Goal: Information Seeking & Learning: Learn about a topic

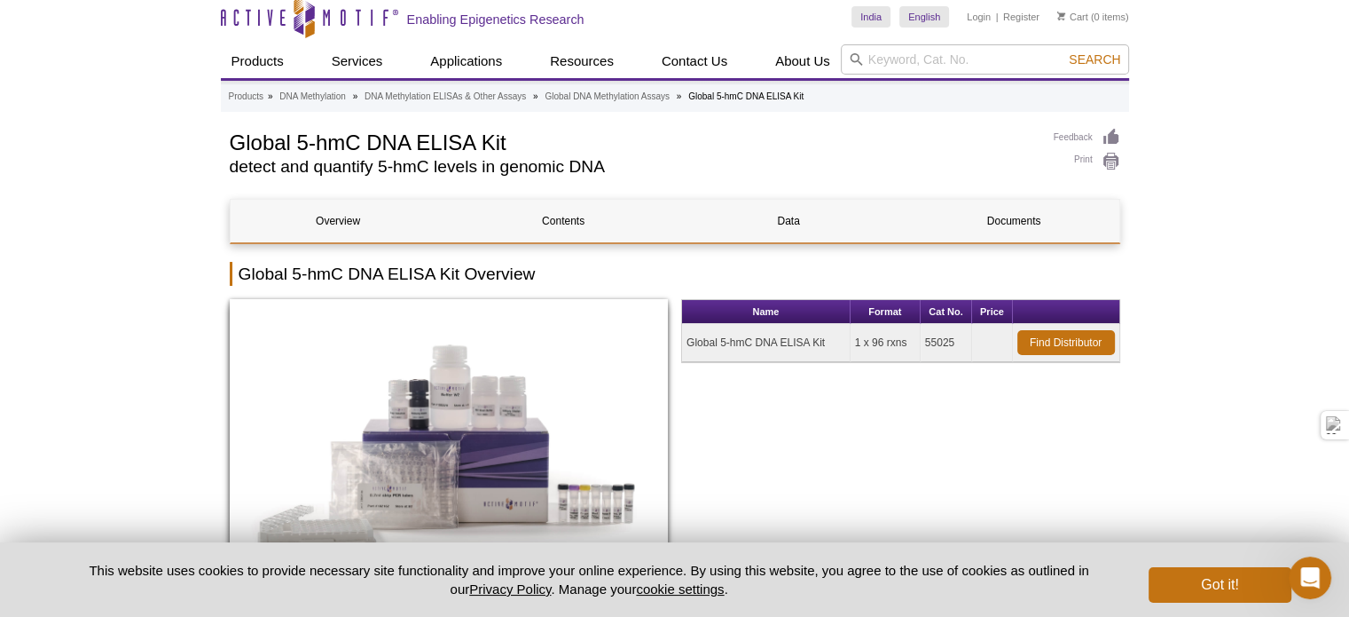
scroll to position [11, 0]
click at [438, 150] on h1 "Global 5-hmC DNA ELISA Kit" at bounding box center [633, 140] width 806 height 27
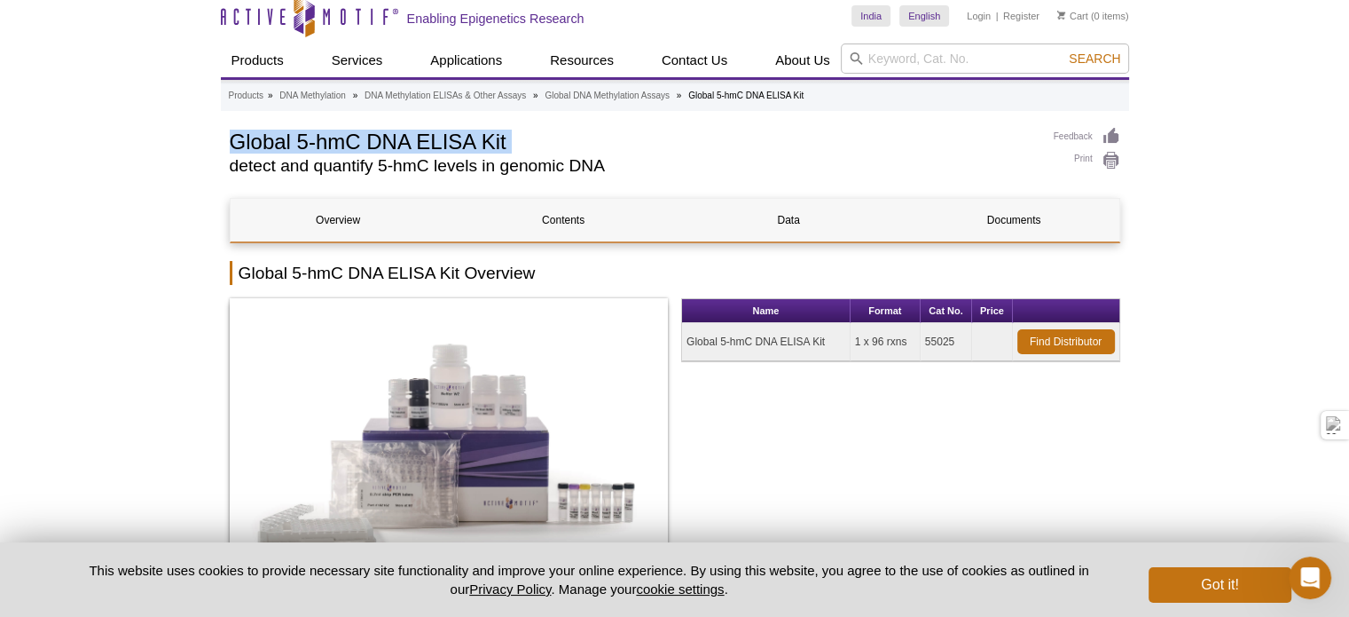
click at [438, 150] on h1 "Global 5-hmC DNA ELISA Kit" at bounding box center [633, 140] width 806 height 27
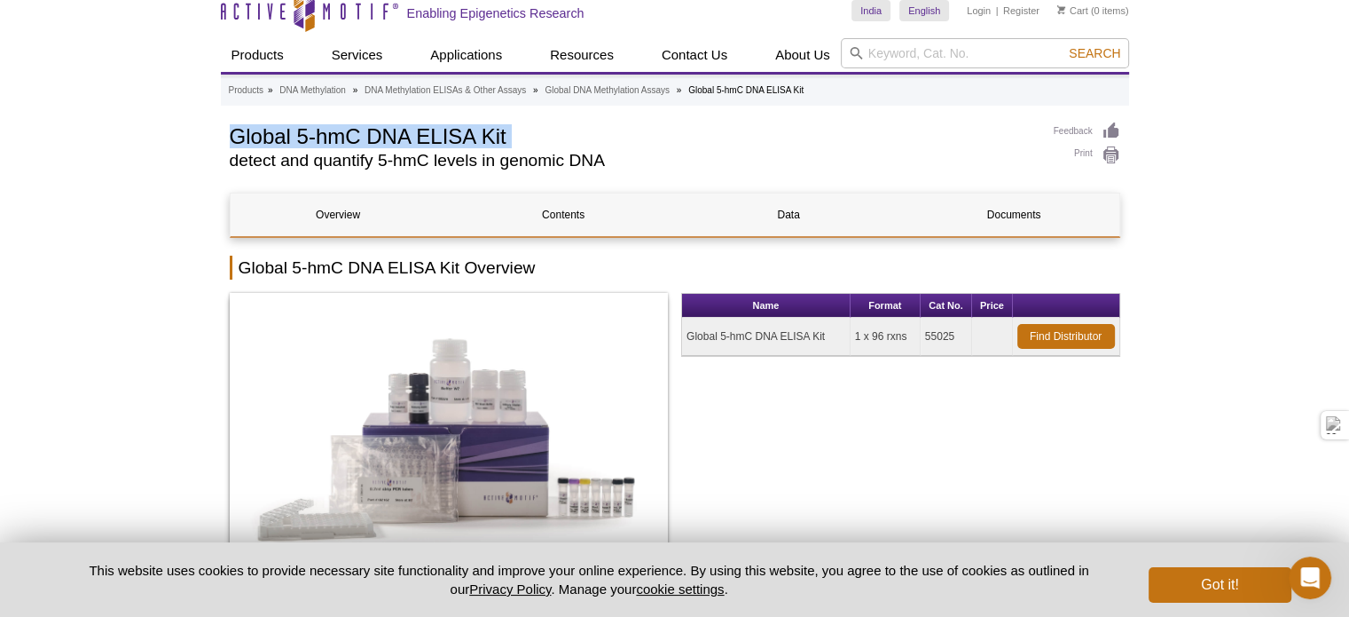
scroll to position [17, 0]
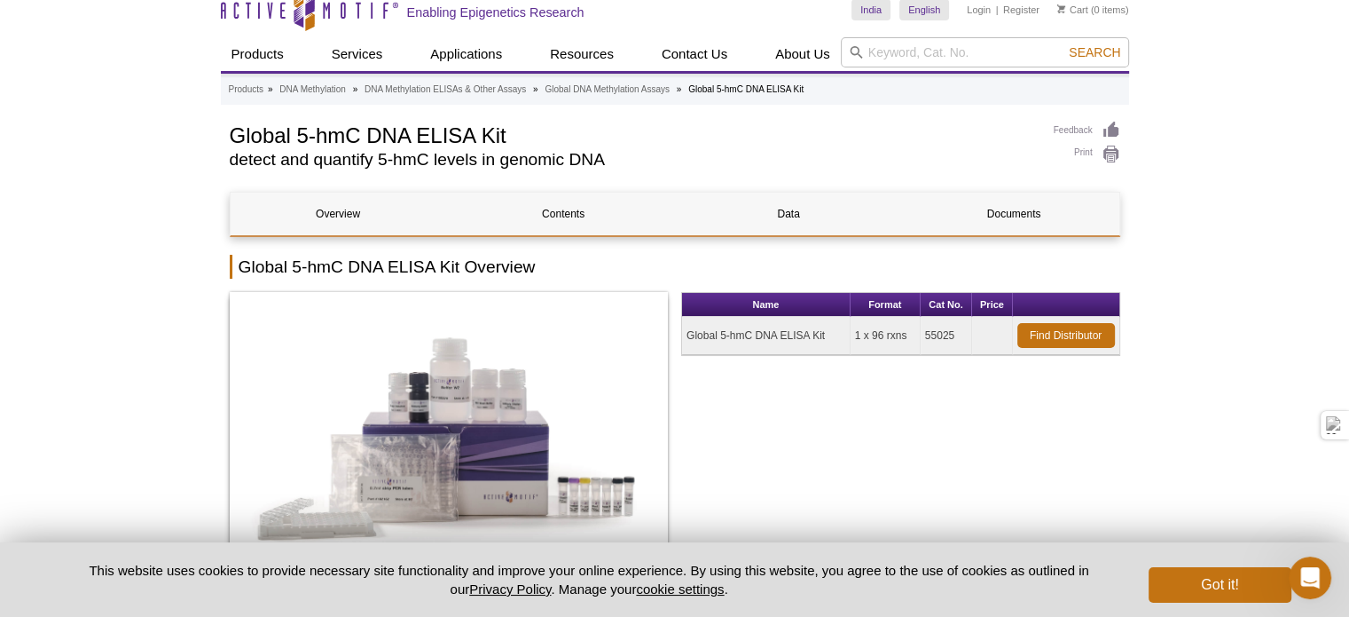
click at [438, 152] on h2 "detect and quantify 5-hmC levels in genomic DNA" at bounding box center [633, 160] width 806 height 16
click at [497, 157] on h2 "detect and quantify 5-hmC levels in genomic DNA" at bounding box center [633, 160] width 806 height 16
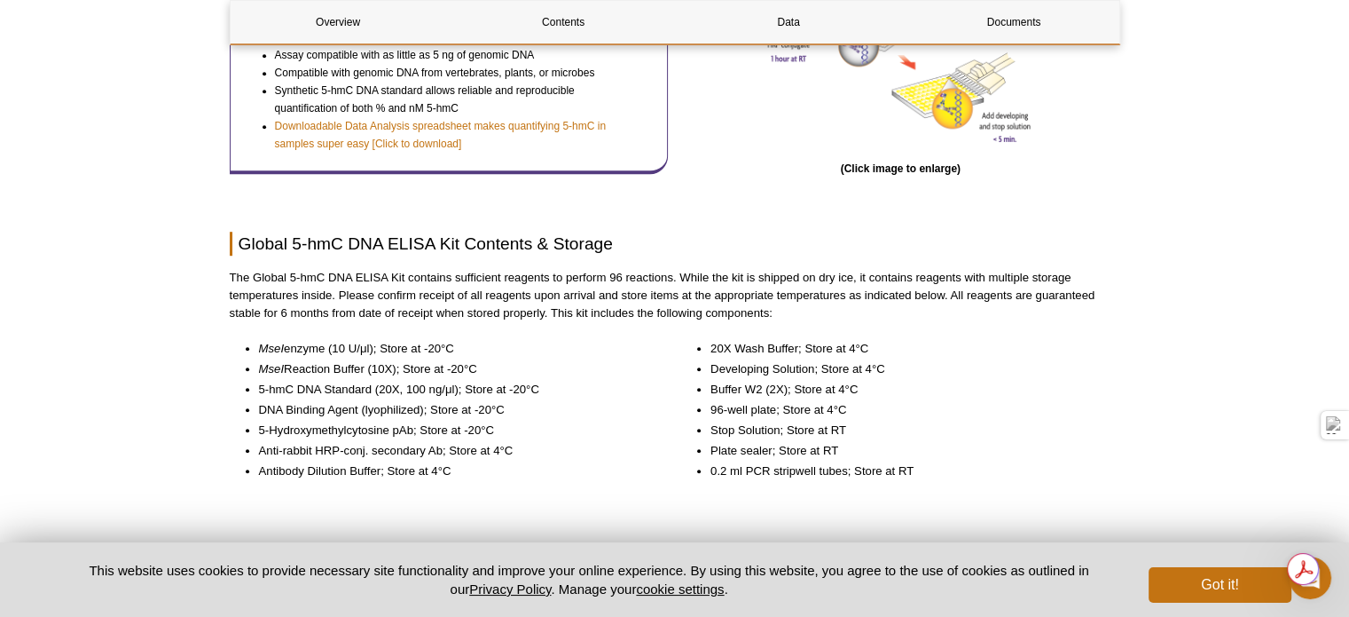
scroll to position [1065, 0]
click at [322, 366] on li "MseI Reaction Buffer (10X); Store at -20°C" at bounding box center [455, 369] width 392 height 18
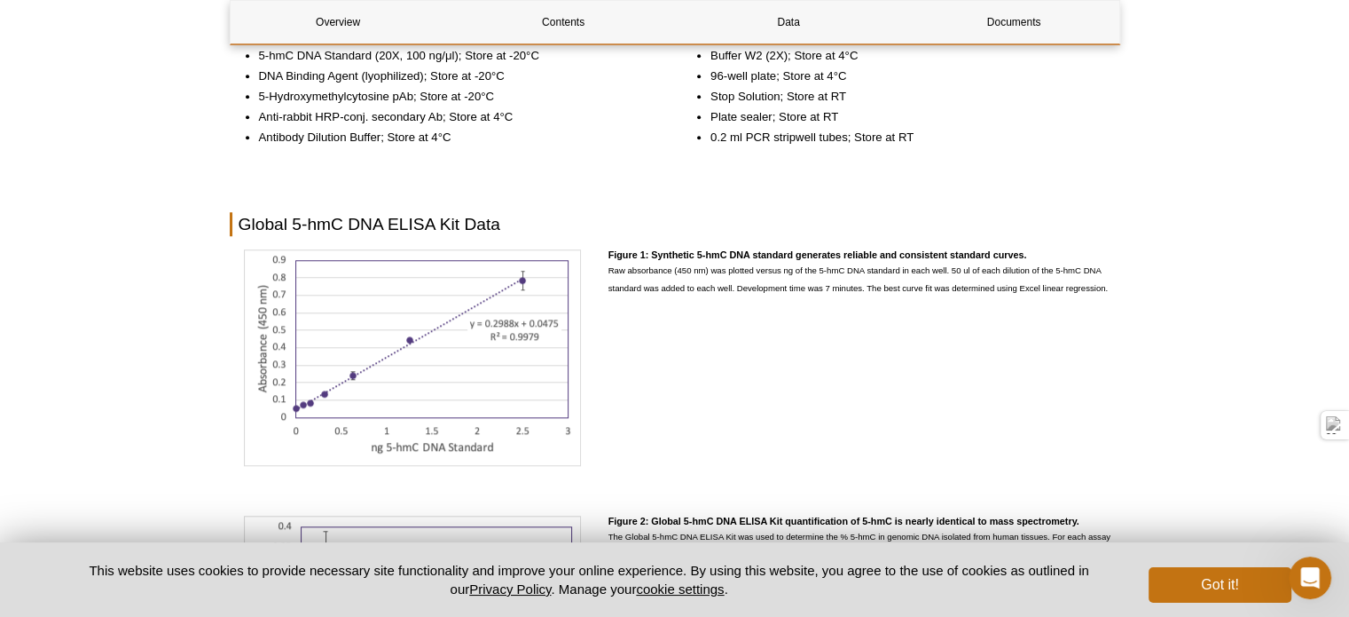
scroll to position [1400, 0]
click at [748, 251] on h4 "Figure 1: Synthetic 5-hmC DNA standard generates reliable and consistent standa…" at bounding box center [865, 254] width 512 height 12
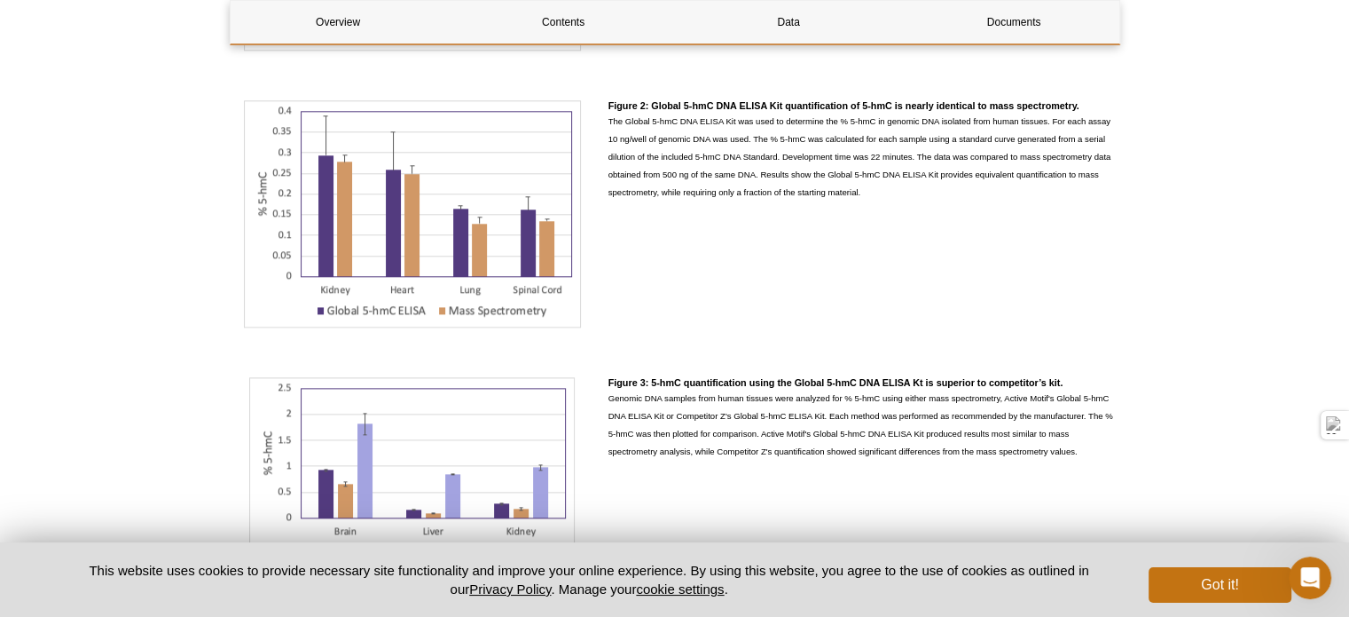
scroll to position [1815, 0]
click at [810, 102] on h4 "Figure 2: Global 5-hmC DNA ELISA Kit quantification of 5-hmC is nearly identica…" at bounding box center [865, 104] width 512 height 12
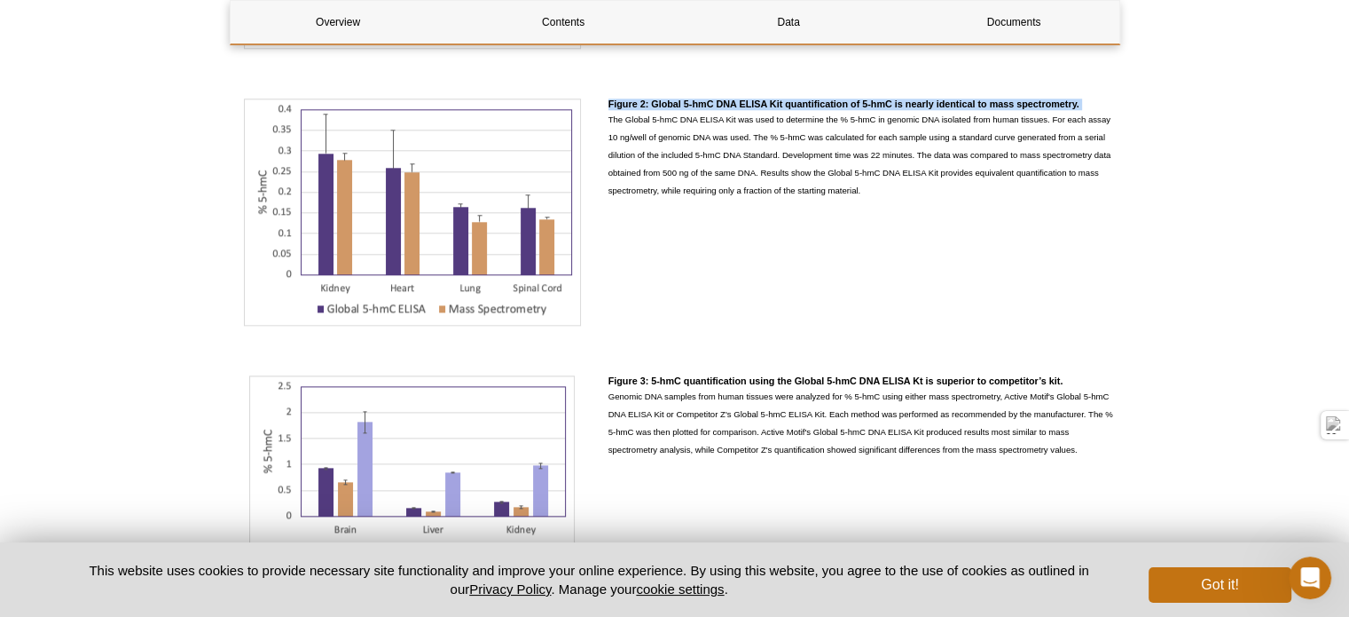
click at [810, 102] on h4 "Figure 2: Global 5-hmC DNA ELISA Kit quantification of 5-hmC is nearly identica…" at bounding box center [865, 104] width 512 height 12
click at [1061, 104] on h4 "Figure 2: Global 5-hmC DNA ELISA Kit quantification of 5-hmC is nearly identica…" at bounding box center [865, 104] width 512 height 12
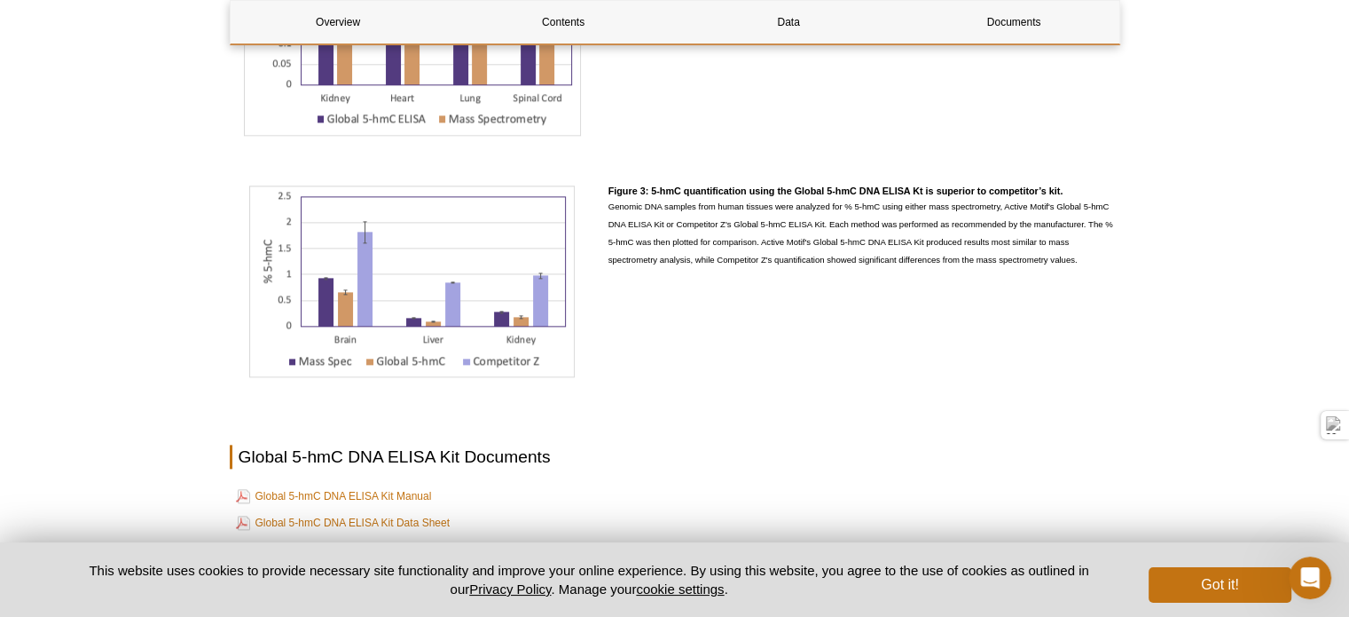
scroll to position [2019, 0]
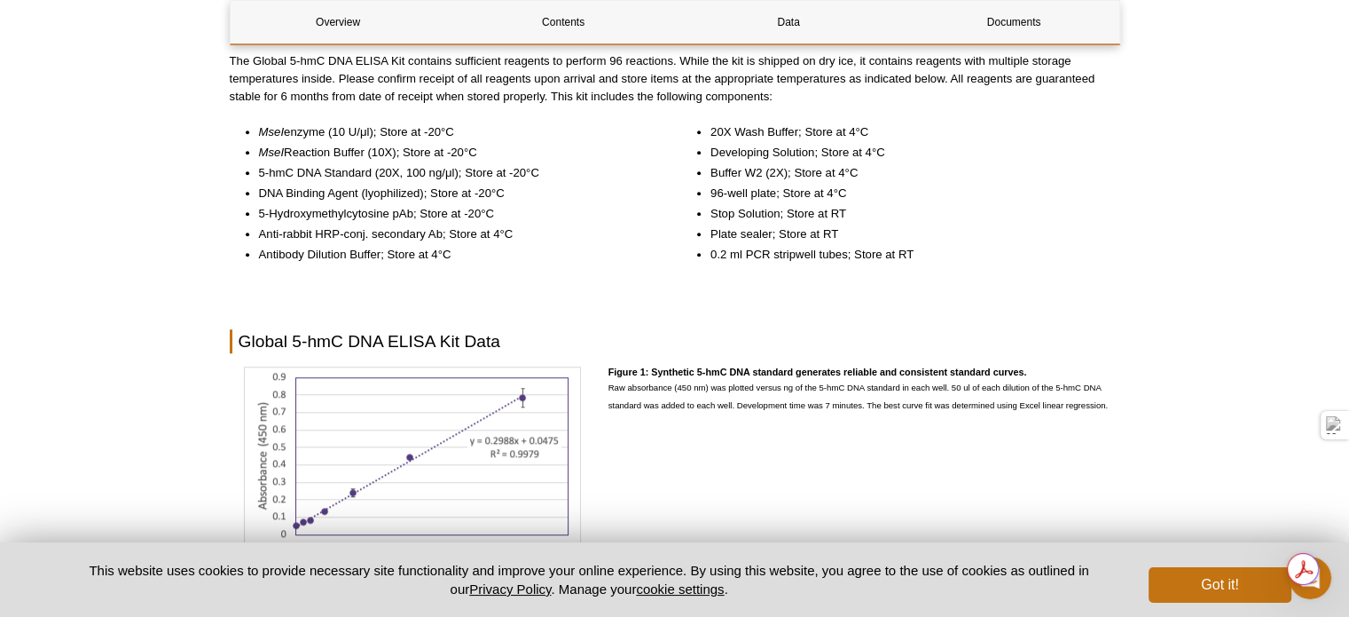
scroll to position [1327, 0]
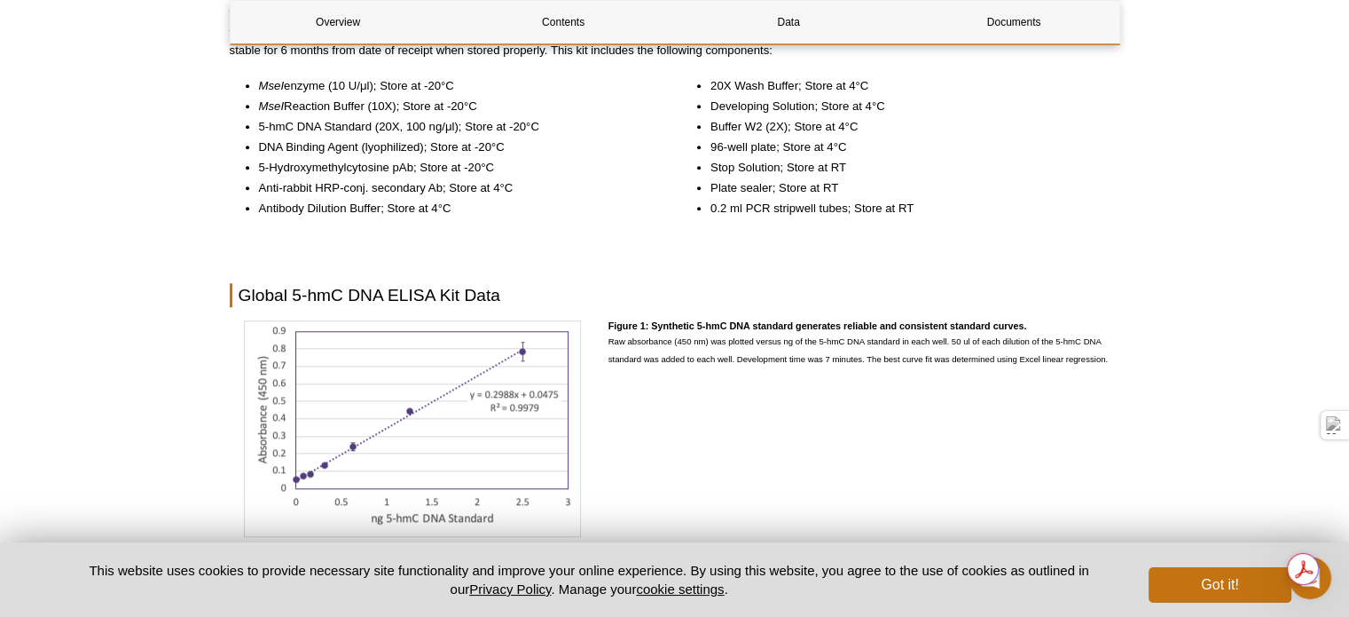
drag, startPoint x: 703, startPoint y: 324, endPoint x: 880, endPoint y: 313, distance: 176.9
click at [880, 313] on div "Overview Contents Data Documents Global 5-hmC DNA ELISA Kit Overview Name Forma…" at bounding box center [675, 224] width 891 height 2687
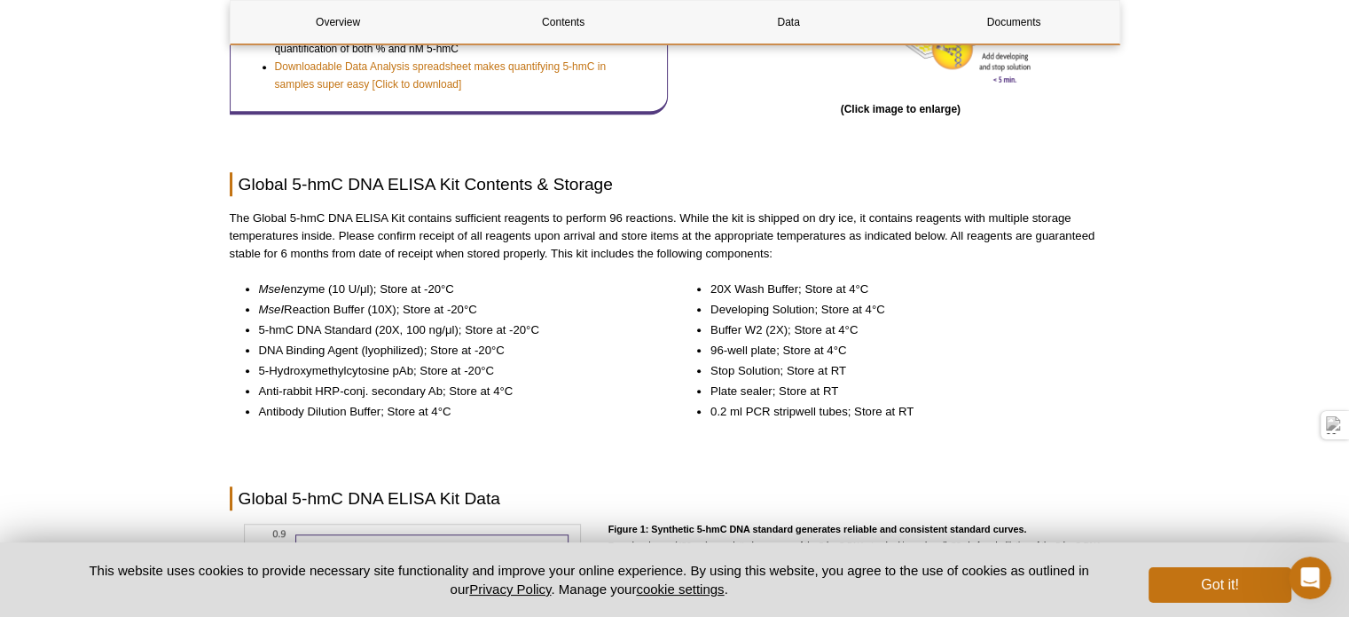
scroll to position [1132, 0]
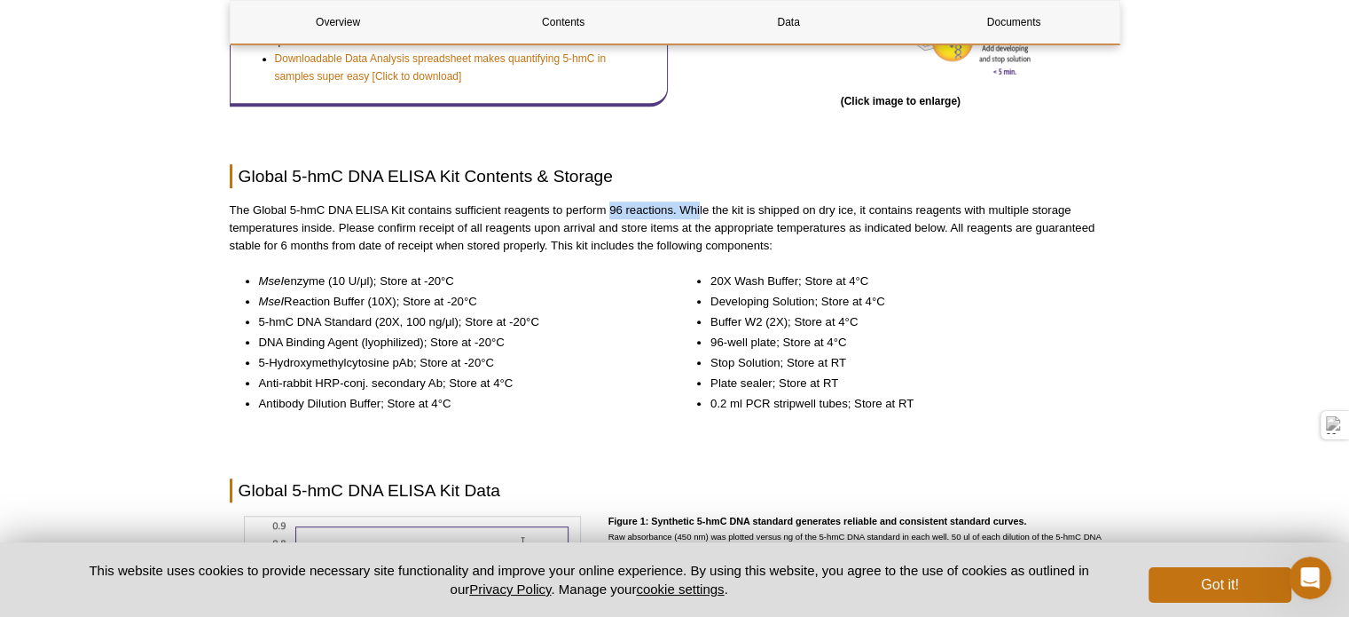
drag, startPoint x: 611, startPoint y: 212, endPoint x: 734, endPoint y: 195, distance: 123.6
click at [734, 195] on div "Overview Contents Data Documents Global 5-hmC DNA ELISA Kit Overview Name Forma…" at bounding box center [675, 420] width 891 height 2687
click at [808, 214] on p "The Global 5-hmC DNA ELISA Kit contains sufficient reagents to perform 96 react…" at bounding box center [675, 227] width 891 height 53
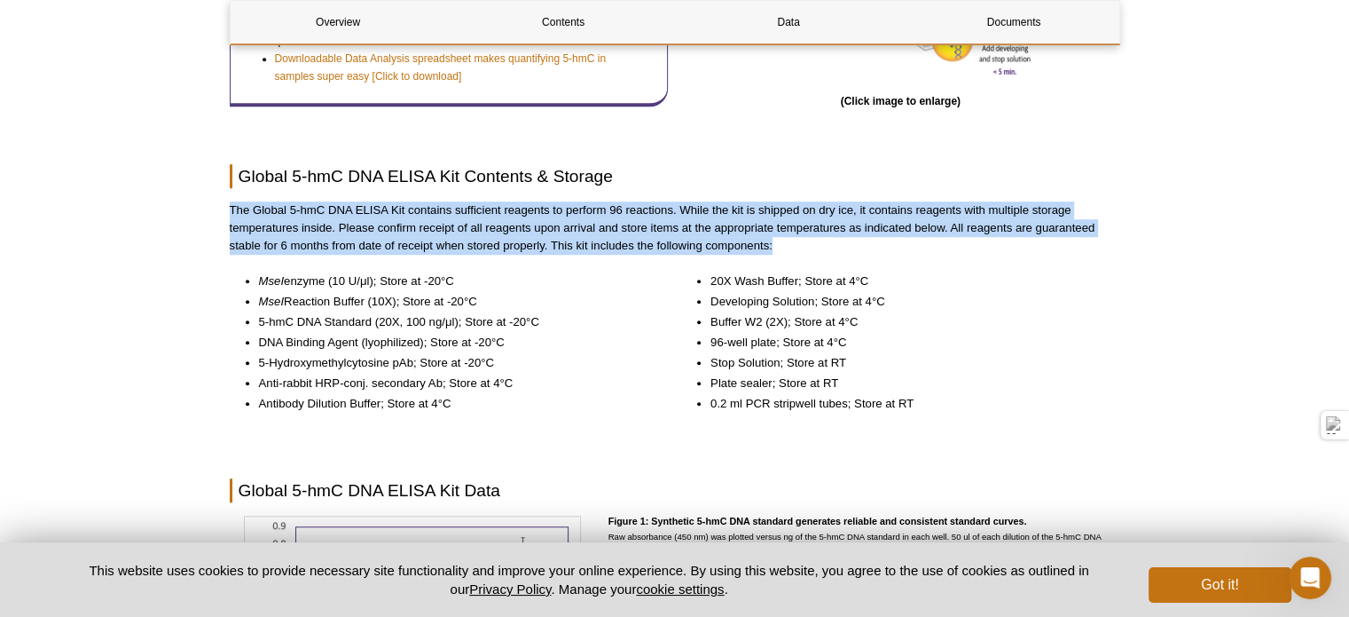
click at [808, 214] on p "The Global 5-hmC DNA ELISA Kit contains sufficient reagents to perform 96 react…" at bounding box center [675, 227] width 891 height 53
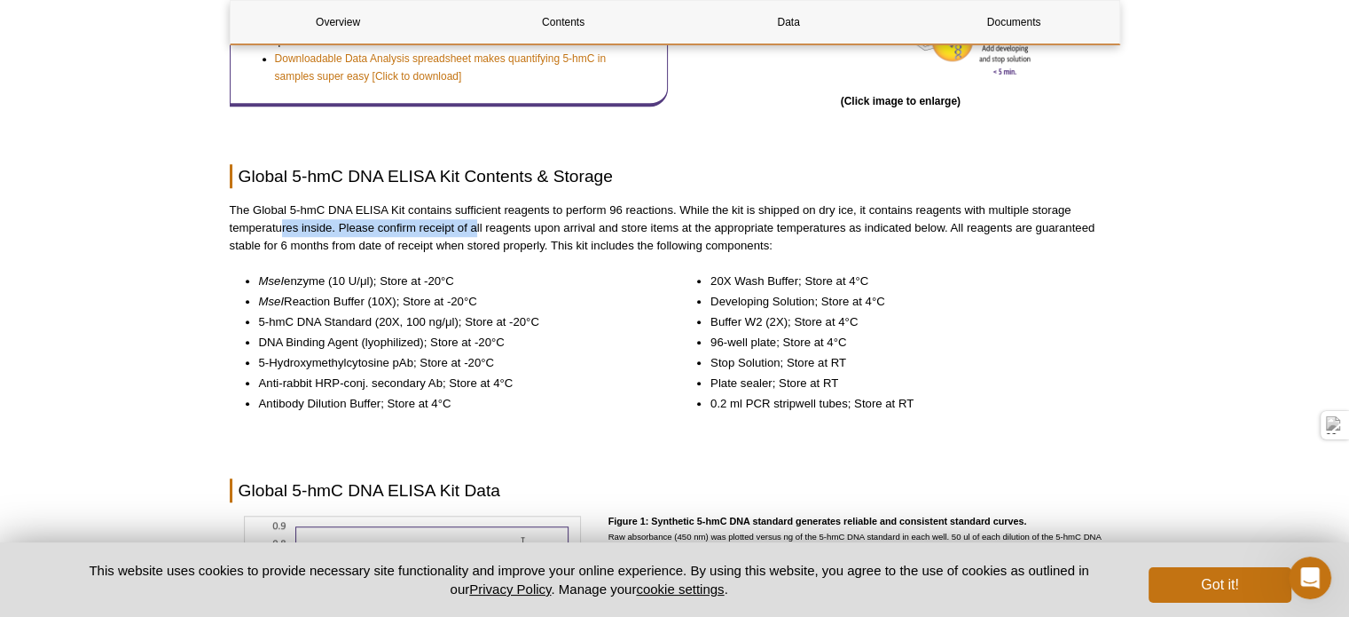
drag, startPoint x: 284, startPoint y: 226, endPoint x: 477, endPoint y: 228, distance: 193.4
click at [477, 228] on p "The Global 5-hmC DNA ELISA Kit contains sufficient reagents to perform 96 react…" at bounding box center [675, 227] width 891 height 53
click at [586, 224] on p "The Global 5-hmC DNA ELISA Kit contains sufficient reagents to perform 96 react…" at bounding box center [675, 227] width 891 height 53
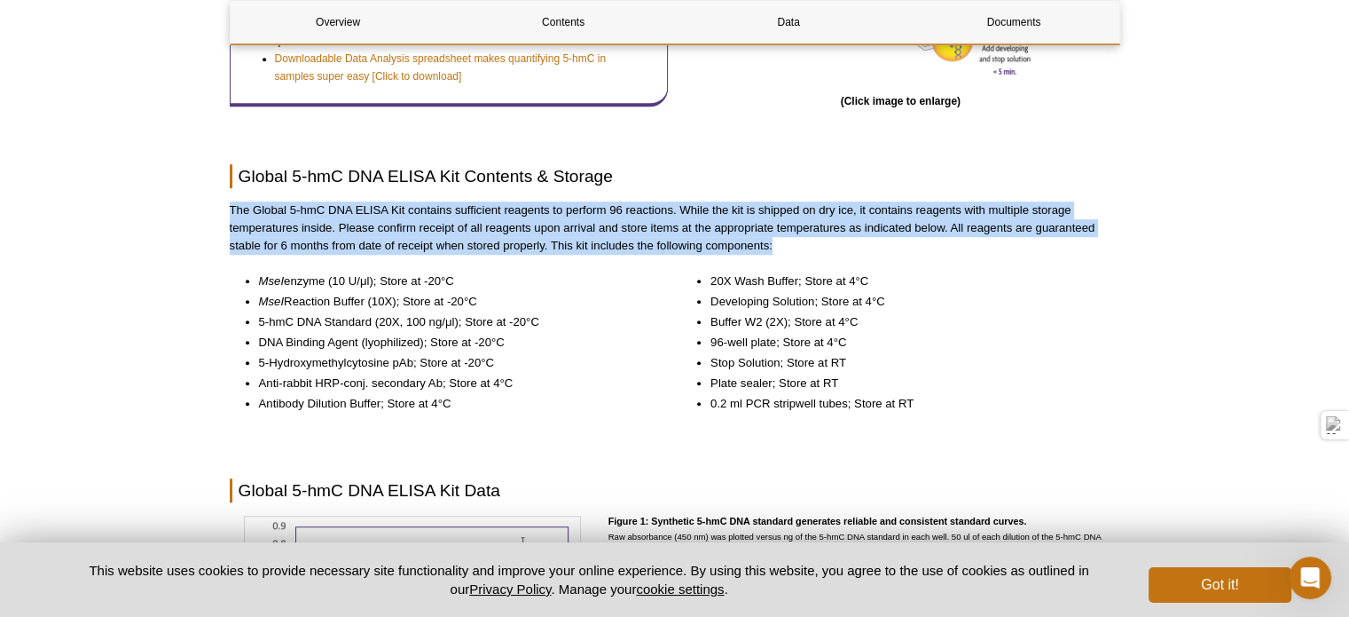
click at [586, 224] on p "The Global 5-hmC DNA ELISA Kit contains sufficient reagents to perform 96 react…" at bounding box center [675, 227] width 891 height 53
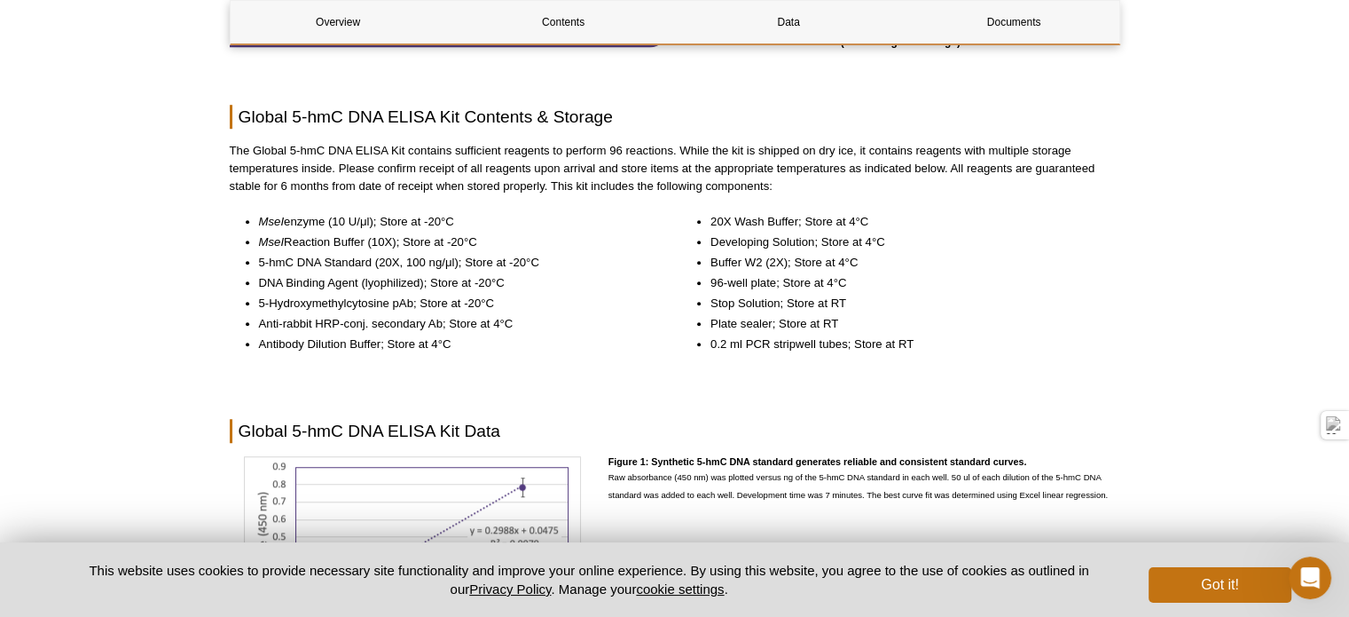
scroll to position [1192, 0]
click at [288, 224] on li "MseI enzyme (10 U/μl); Store at -20°C" at bounding box center [455, 221] width 392 height 18
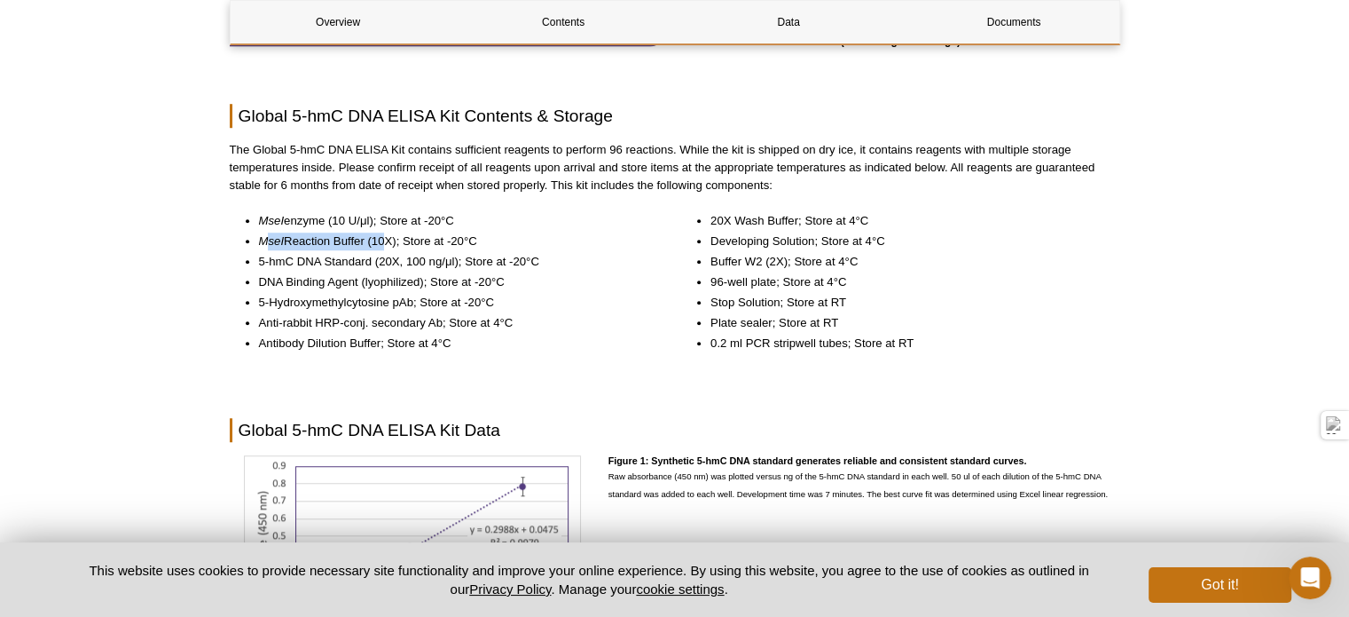
drag, startPoint x: 266, startPoint y: 236, endPoint x: 381, endPoint y: 234, distance: 114.5
click at [381, 234] on li "MseI Reaction Buffer (10X); Store at -20°C" at bounding box center [455, 241] width 392 height 18
drag, startPoint x: 261, startPoint y: 260, endPoint x: 460, endPoint y: 254, distance: 199.7
click at [460, 254] on li "5-hmC DNA Standard (20X, 100 ng/μl); Store at -20°C" at bounding box center [455, 262] width 392 height 18
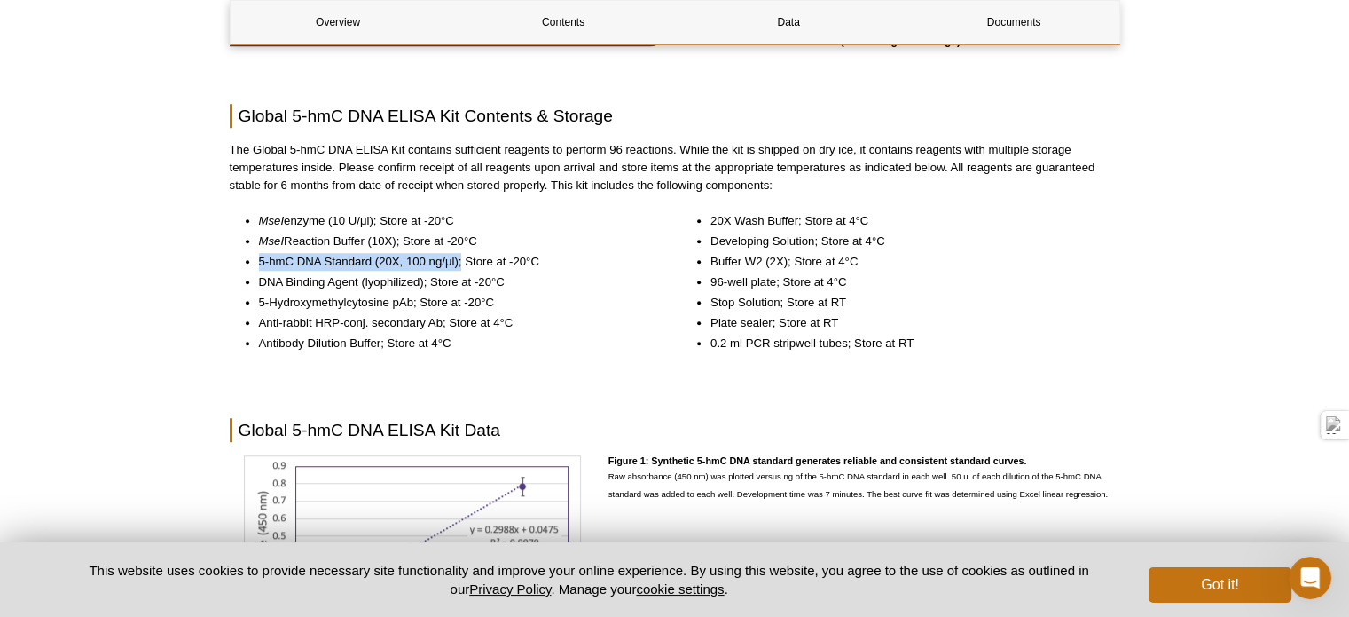
click at [460, 254] on li "5-hmC DNA Standard (20X, 100 ng/μl); Store at -20°C" at bounding box center [455, 262] width 392 height 18
drag, startPoint x: 259, startPoint y: 283, endPoint x: 468, endPoint y: 277, distance: 209.4
click at [468, 277] on li "DNA Binding Agent (lyophilized); Store at -20°C" at bounding box center [455, 282] width 392 height 18
click at [287, 298] on li "5-Hydroxymethylcytosine pAb; Store at -20°C" at bounding box center [455, 303] width 392 height 18
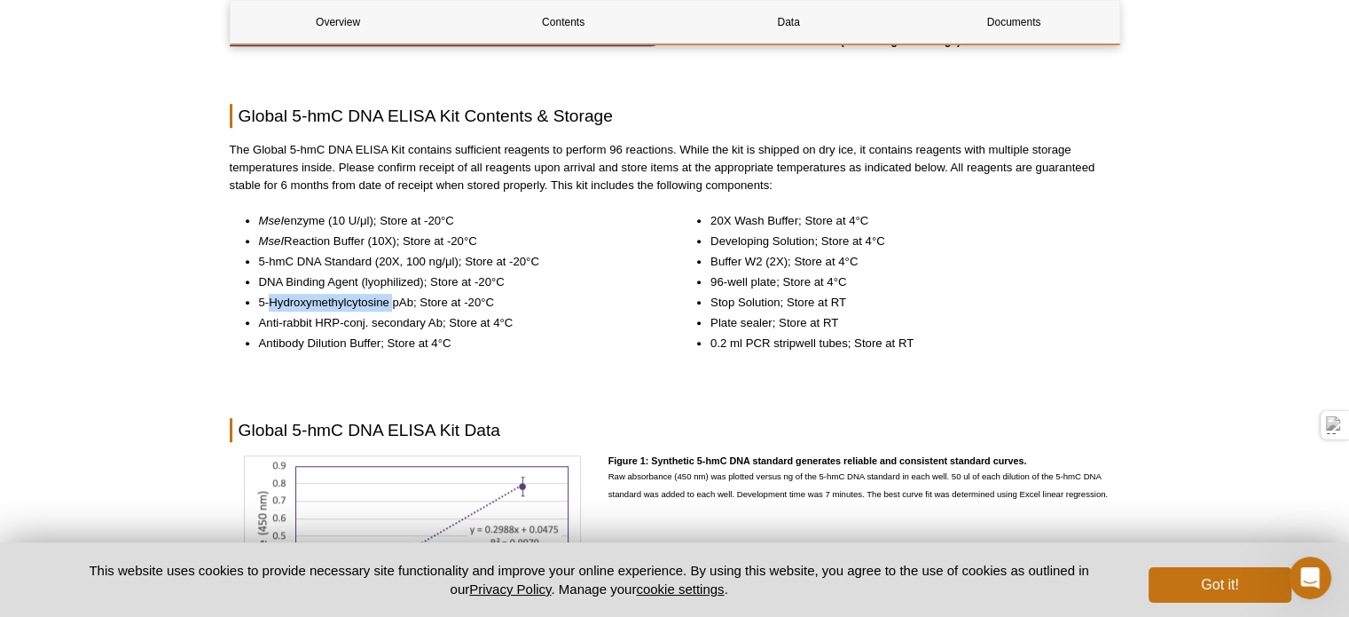
click at [287, 298] on li "5-Hydroxymethylcytosine pAb; Store at -20°C" at bounding box center [455, 303] width 392 height 18
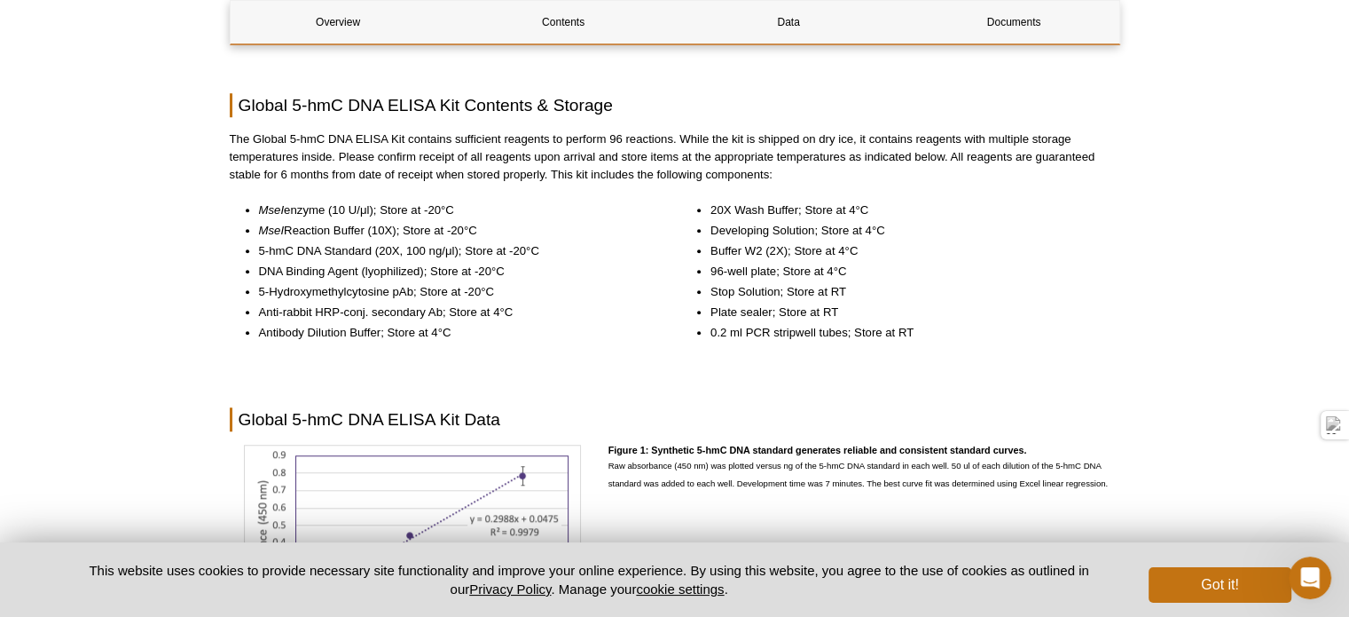
scroll to position [1206, 0]
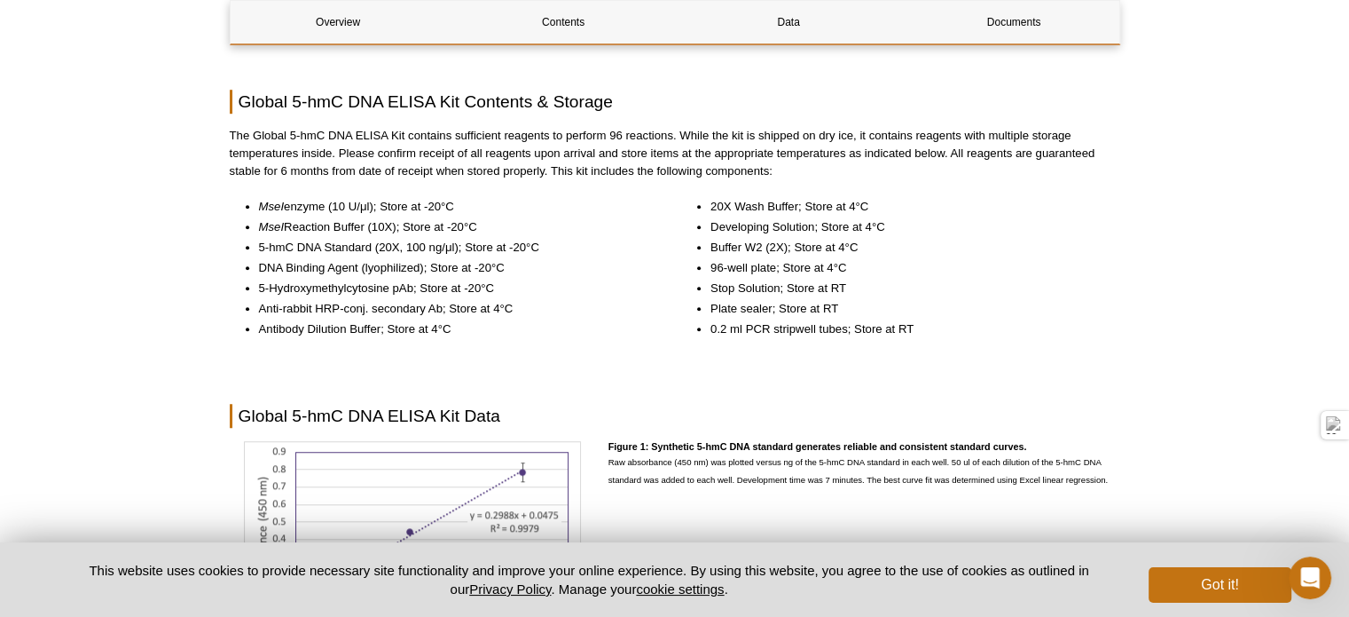
click at [364, 307] on li "Anti-rabbit HRP-conj. secondary Ab; Store at 4°C" at bounding box center [455, 309] width 392 height 18
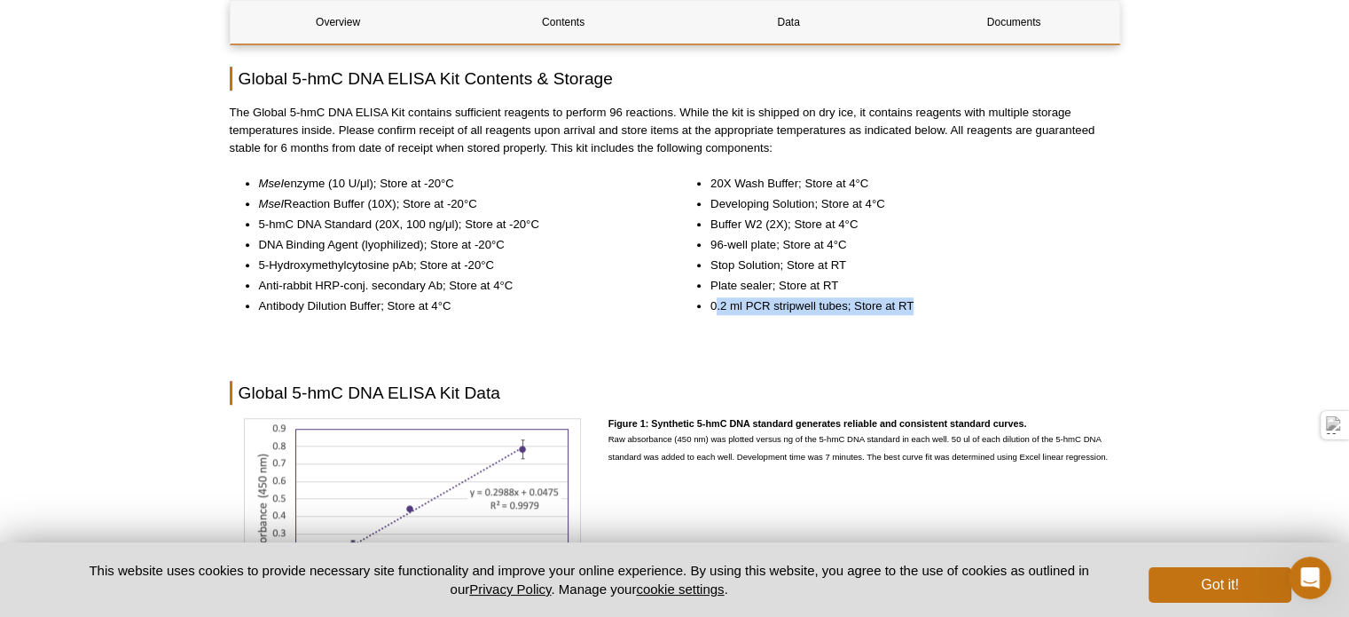
drag, startPoint x: 717, startPoint y: 308, endPoint x: 931, endPoint y: 301, distance: 213.9
click at [931, 301] on li "0.2 ml PCR stripwell tubes; Store at RT" at bounding box center [907, 306] width 392 height 18
drag, startPoint x: 717, startPoint y: 287, endPoint x: 799, endPoint y: 281, distance: 82.7
click at [799, 281] on li "Plate sealer; Store at RT" at bounding box center [907, 286] width 392 height 18
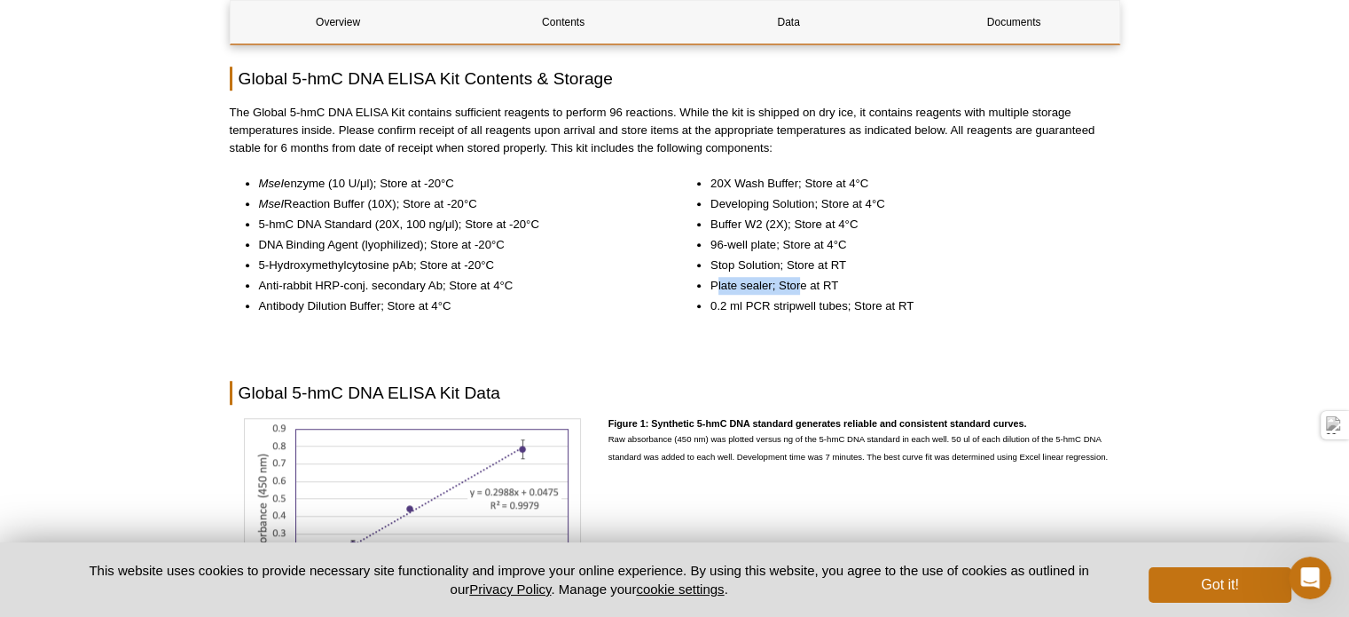
click at [799, 281] on li "Plate sealer; Store at RT" at bounding box center [907, 286] width 392 height 18
drag, startPoint x: 729, startPoint y: 269, endPoint x: 811, endPoint y: 265, distance: 81.7
click at [811, 265] on li "Stop Solution; Store at RT" at bounding box center [907, 265] width 392 height 18
click at [772, 237] on li "96-well plate; Store at 4°C" at bounding box center [907, 245] width 392 height 18
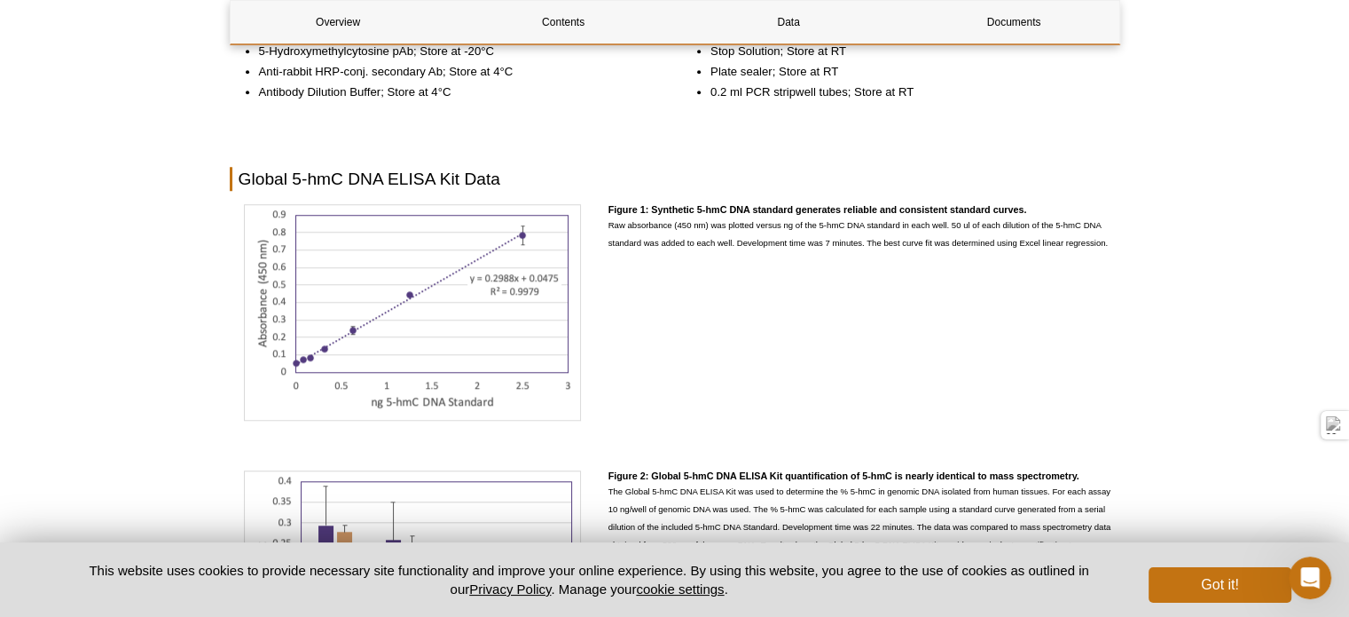
scroll to position [1446, 0]
click at [710, 201] on h4 "Figure 1: Synthetic 5-hmC DNA standard generates reliable and consistent standa…" at bounding box center [865, 207] width 512 height 12
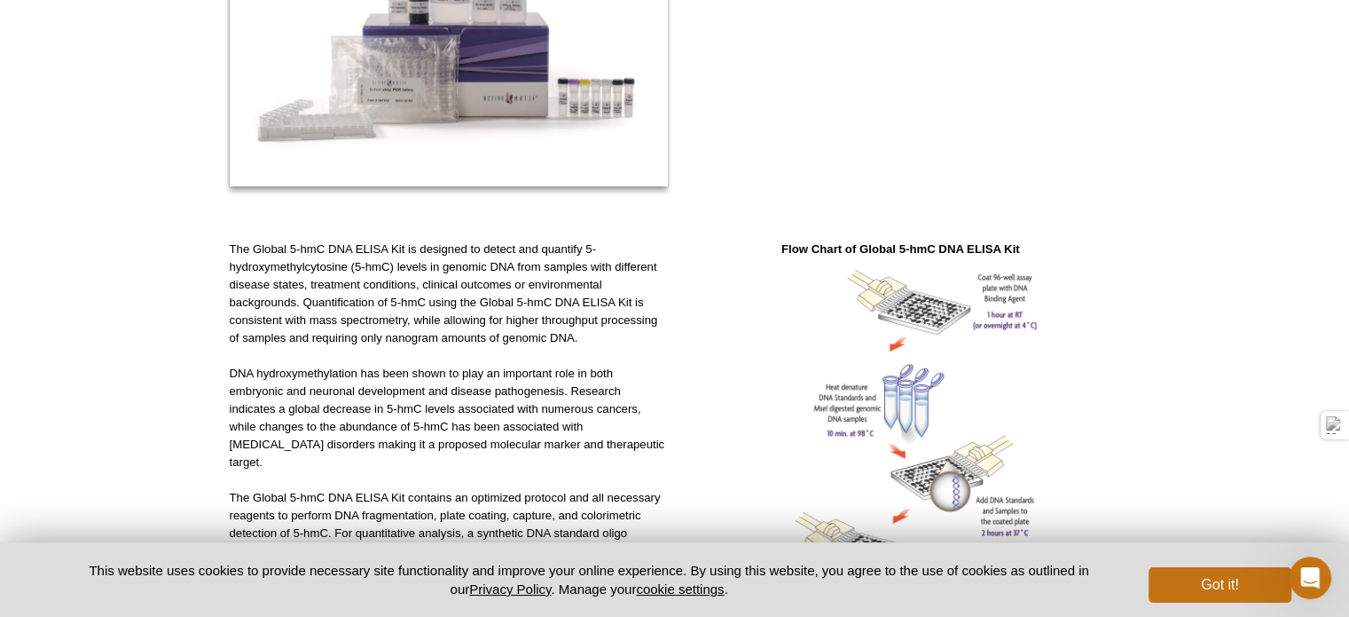
scroll to position [0, 0]
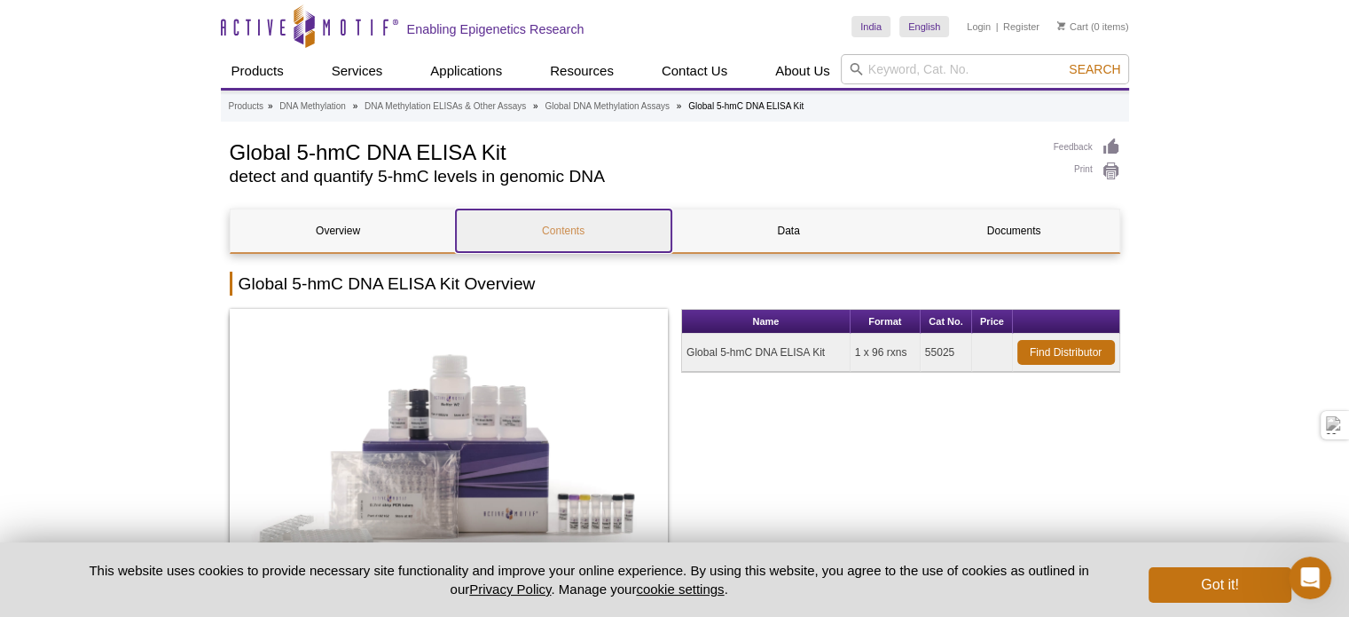
click at [552, 217] on link "Contents" at bounding box center [564, 230] width 216 height 43
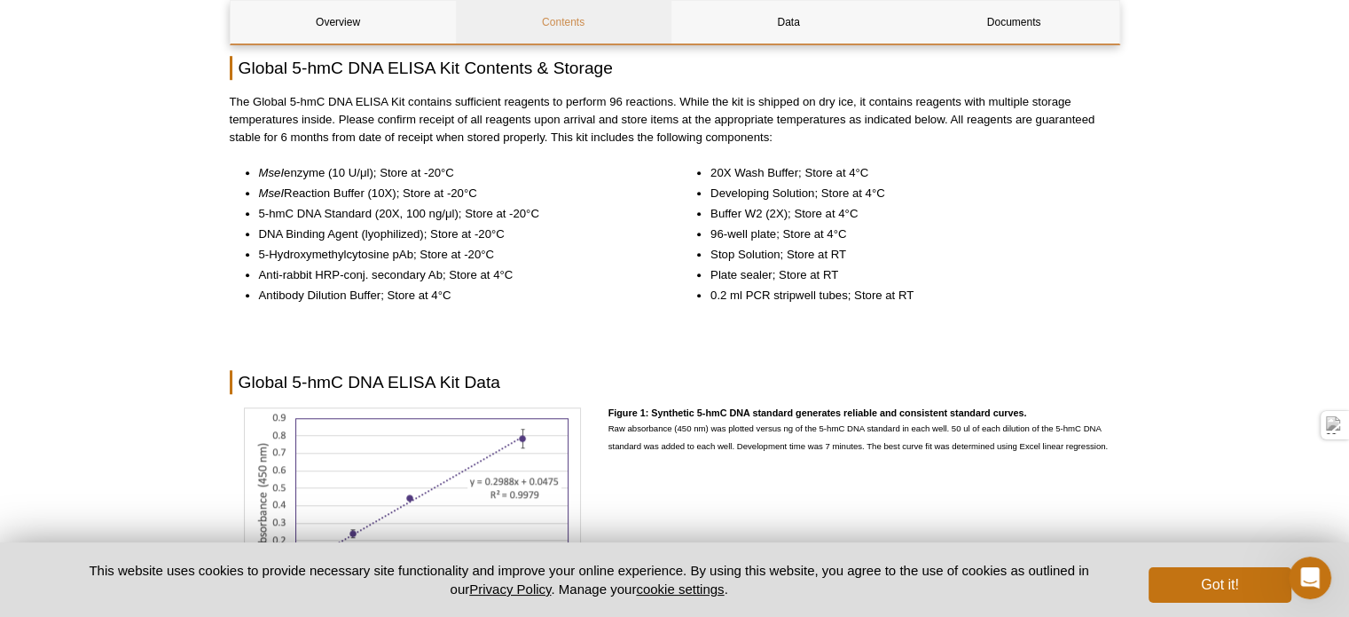
scroll to position [1239, 0]
click at [776, 25] on link "Data" at bounding box center [789, 22] width 216 height 43
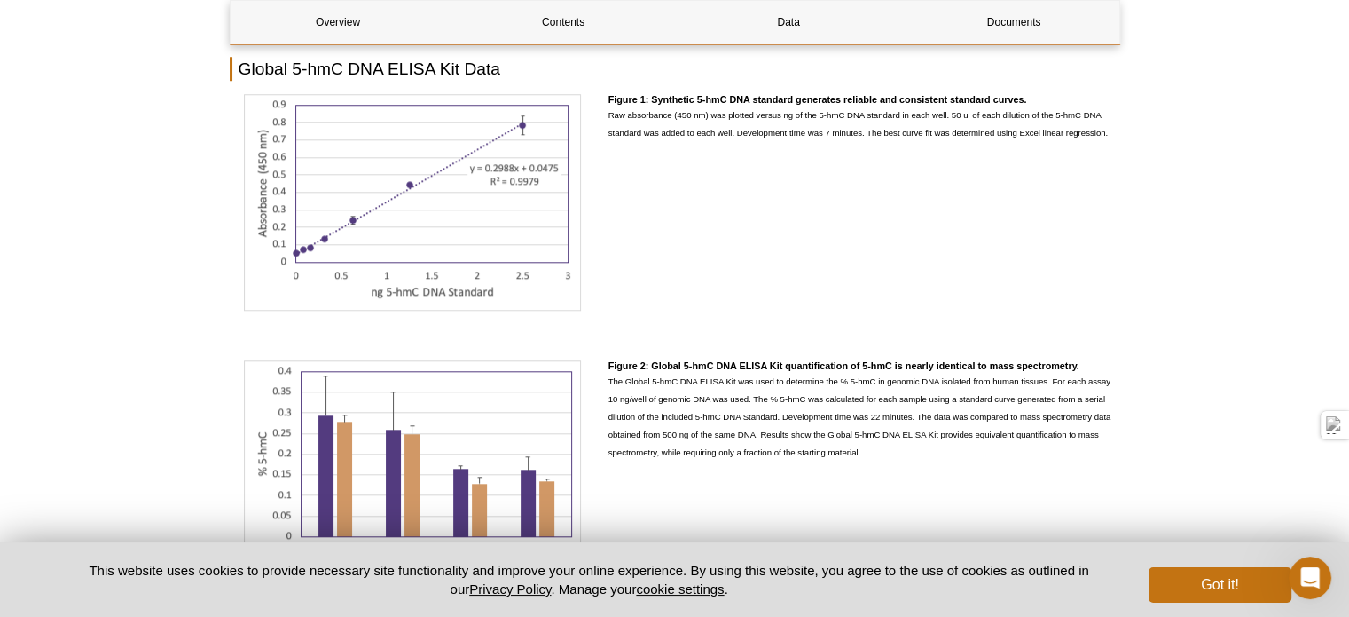
click at [723, 98] on h4 "Figure 1: Synthetic 5-hmC DNA standard generates reliable and consistent standa…" at bounding box center [865, 100] width 512 height 12
drag, startPoint x: 663, startPoint y: 109, endPoint x: 801, endPoint y: 114, distance: 138.5
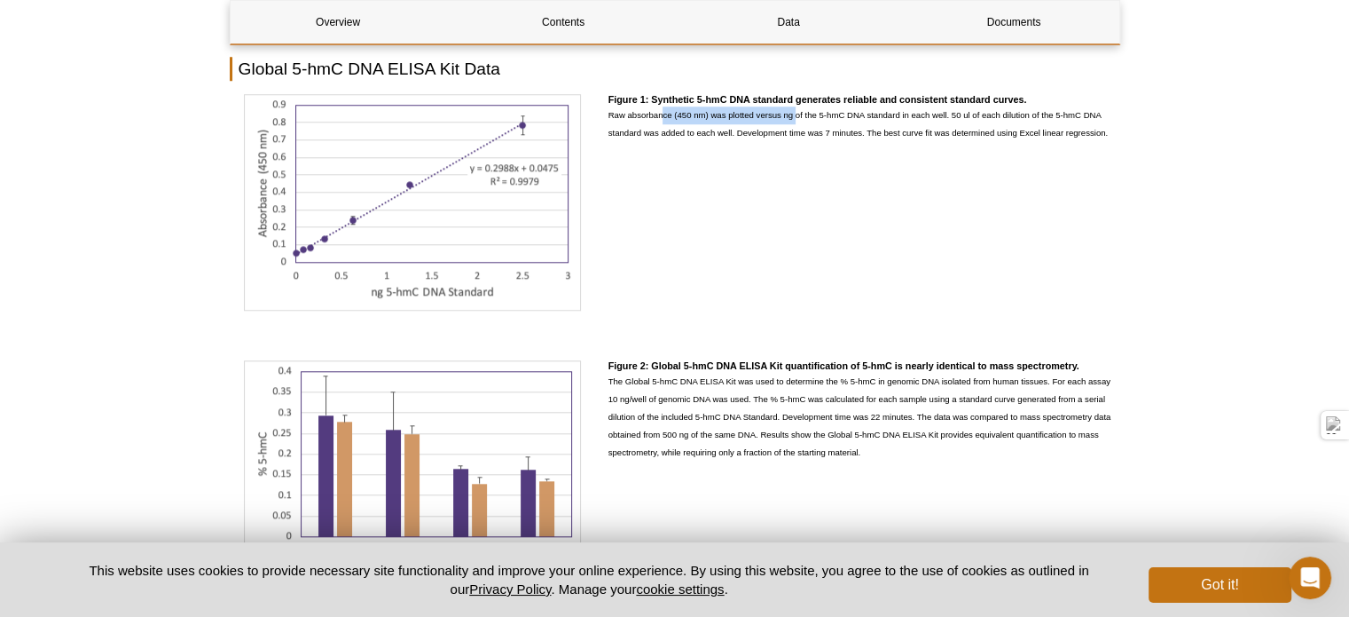
click at [801, 114] on p "Raw absorbance (450 nm) was plotted versus ng of the 5-hmC DNA standard in each…" at bounding box center [865, 123] width 512 height 35
drag, startPoint x: 969, startPoint y: 114, endPoint x: 1013, endPoint y: 116, distance: 44.4
click at [1013, 116] on p "Raw absorbance (450 nm) was plotted versus ng of the 5-hmC DNA standard in each…" at bounding box center [865, 123] width 512 height 35
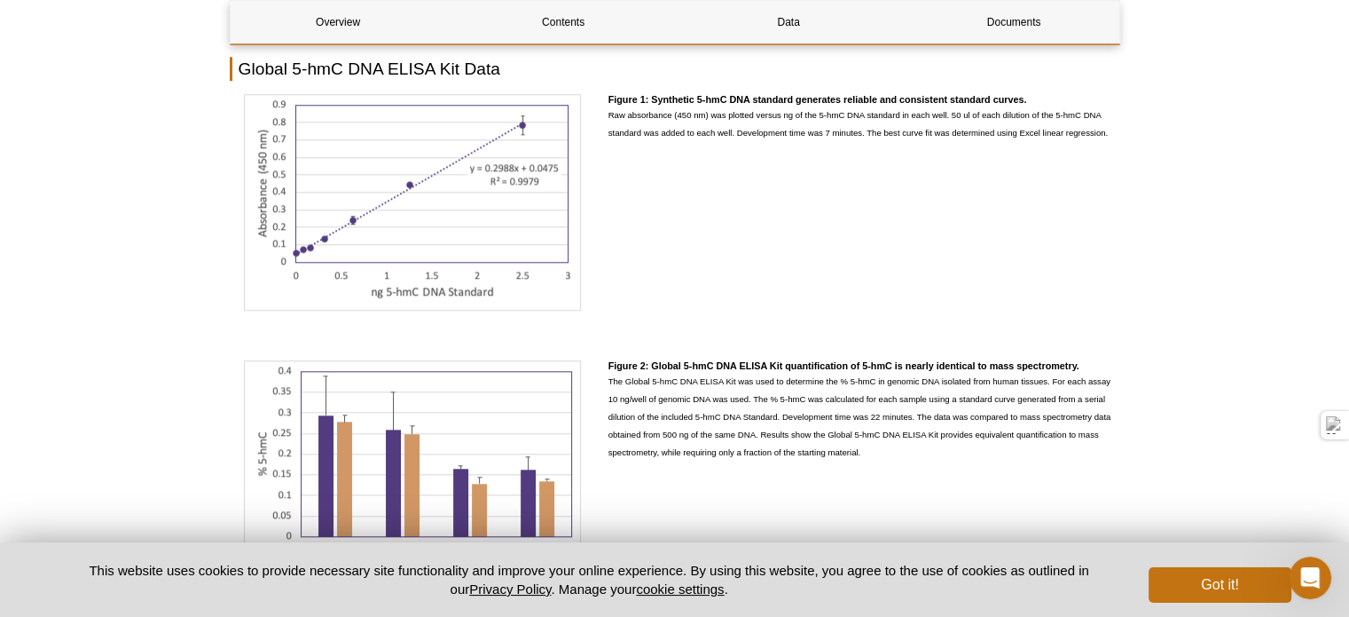
click at [1046, 116] on p "Raw absorbance (450 nm) was plotted versus ng of the 5-hmC DNA standard in each…" at bounding box center [865, 123] width 512 height 35
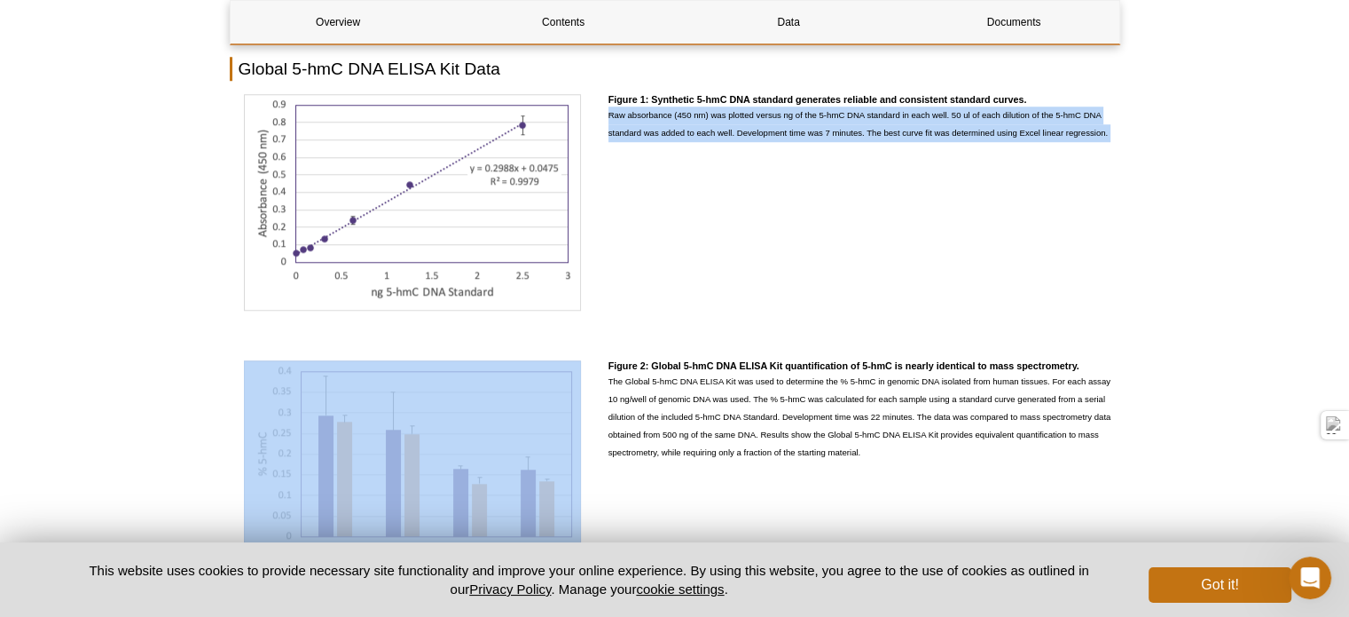
click at [1046, 116] on p "Raw absorbance (450 nm) was plotted versus ng of the 5-hmC DNA standard in each…" at bounding box center [865, 123] width 512 height 35
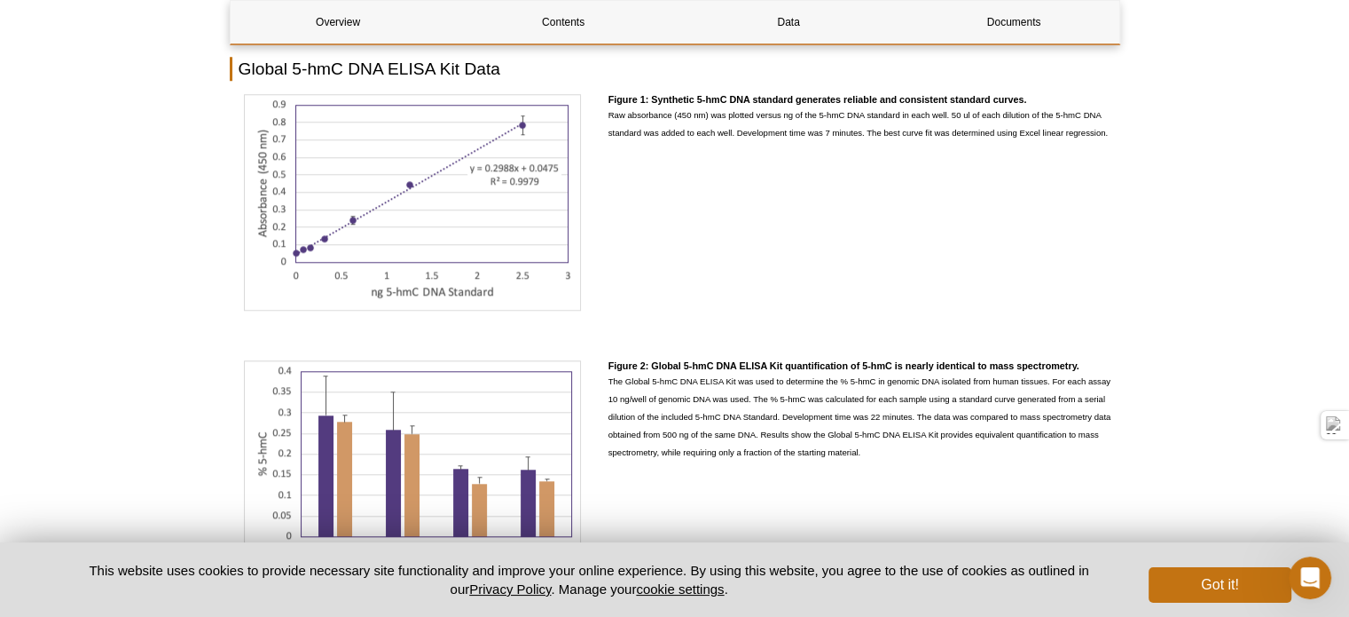
click at [1085, 115] on p "Raw absorbance (450 nm) was plotted versus ng of the 5-hmC DNA standard in each…" at bounding box center [865, 123] width 512 height 35
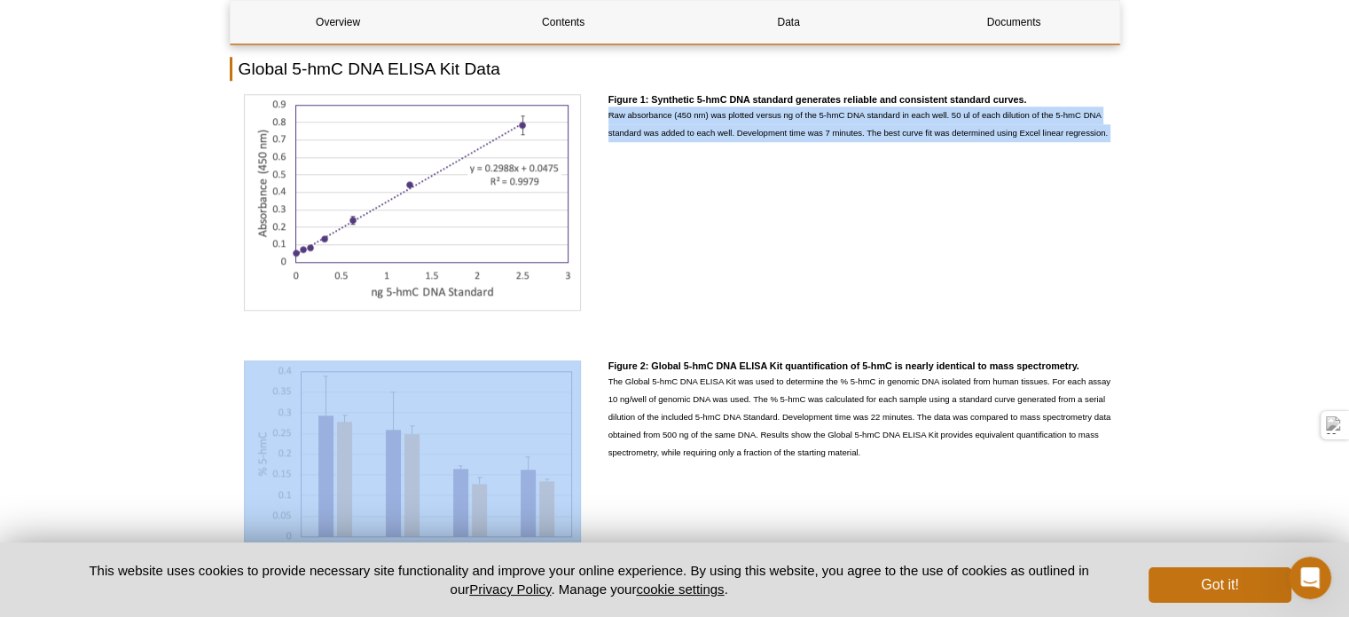
click at [1085, 115] on p "Raw absorbance (450 nm) was plotted versus ng of the 5-hmC DNA standard in each…" at bounding box center [865, 123] width 512 height 35
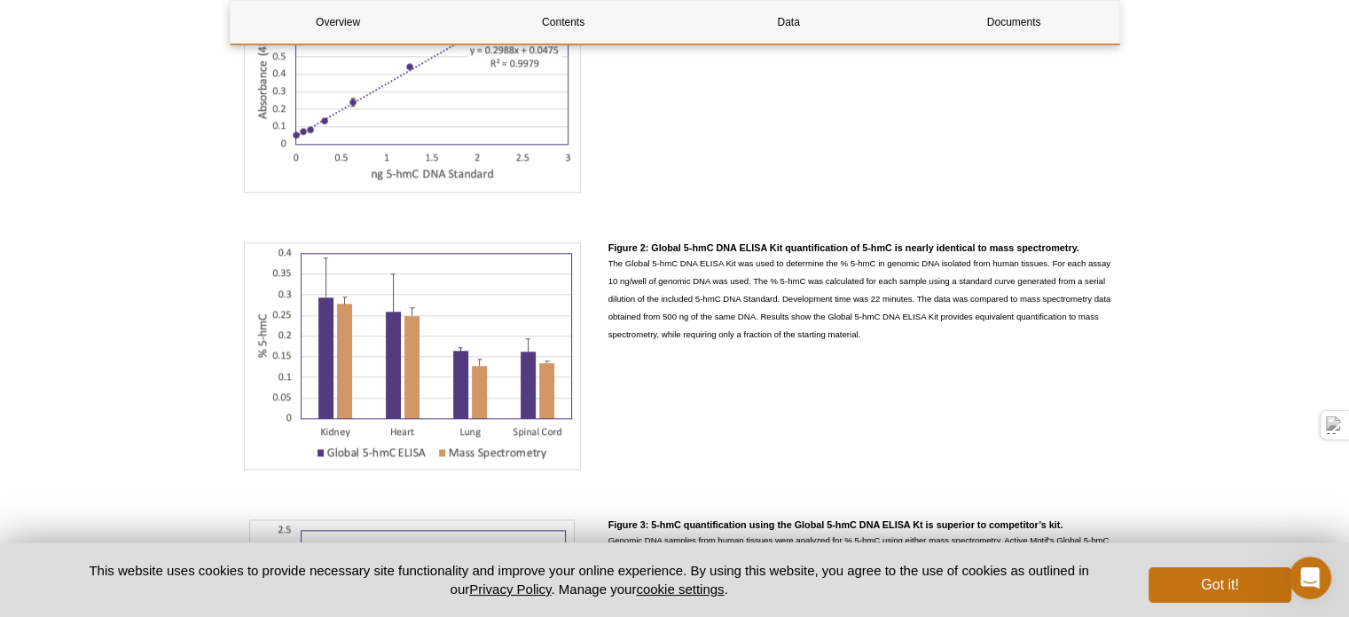
scroll to position [1672, 0]
click at [664, 247] on h4 "Figure 2: Global 5-hmC DNA ELISA Kit quantification of 5-hmC is nearly identica…" at bounding box center [865, 247] width 512 height 12
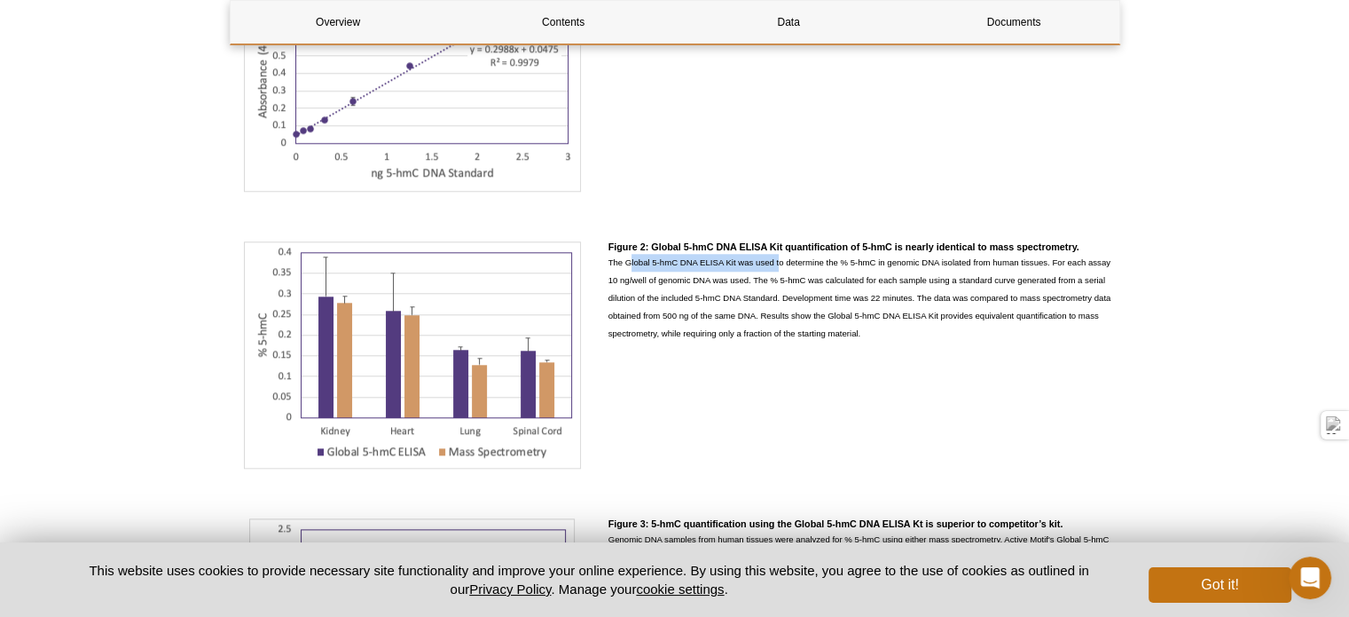
drag, startPoint x: 632, startPoint y: 267, endPoint x: 784, endPoint y: 265, distance: 152.6
click at [784, 265] on p "The Global 5-hmC DNA ELISA Kit was used to determine the % 5-hmC in genomic DNA…" at bounding box center [865, 298] width 512 height 89
drag, startPoint x: 834, startPoint y: 258, endPoint x: 886, endPoint y: 258, distance: 52.3
click at [886, 258] on p "The Global 5-hmC DNA ELISA Kit was used to determine the % 5-hmC in genomic DNA…" at bounding box center [865, 298] width 512 height 89
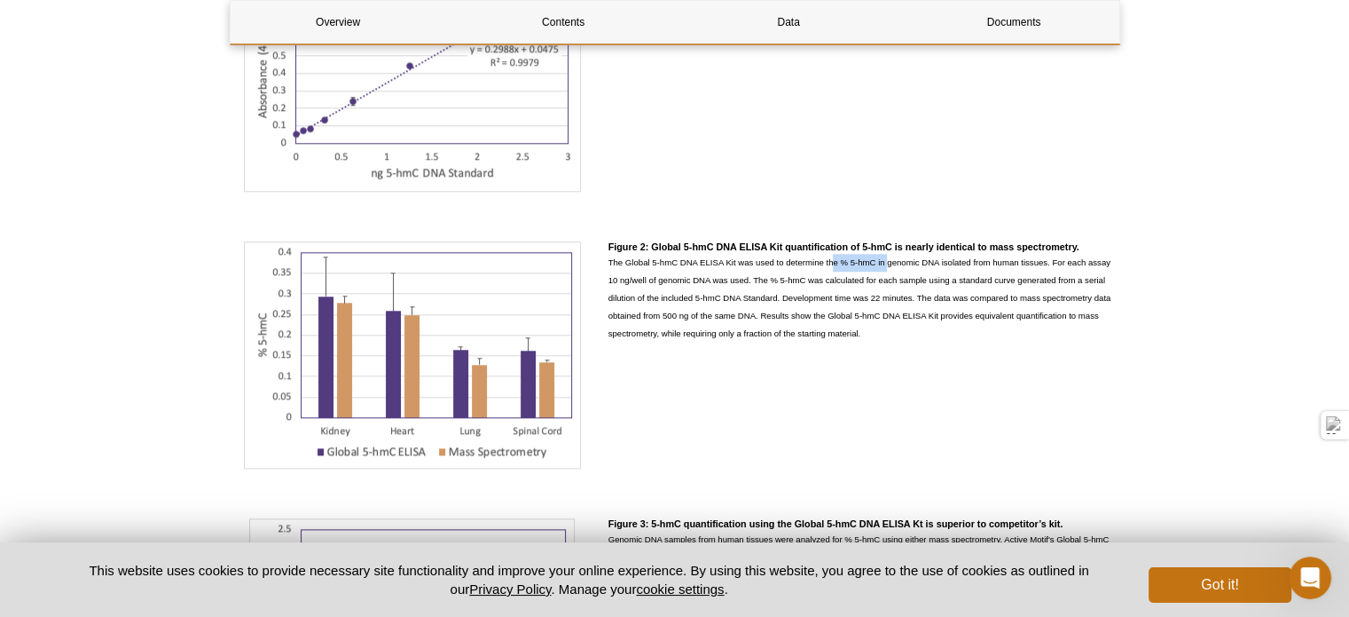
click at [886, 258] on p "The Global 5-hmC DNA ELISA Kit was used to determine the % 5-hmC in genomic DNA…" at bounding box center [865, 298] width 512 height 89
click at [957, 258] on p "The Global 5-hmC DNA ELISA Kit was used to determine the % 5-hmC in genomic DNA…" at bounding box center [865, 298] width 512 height 89
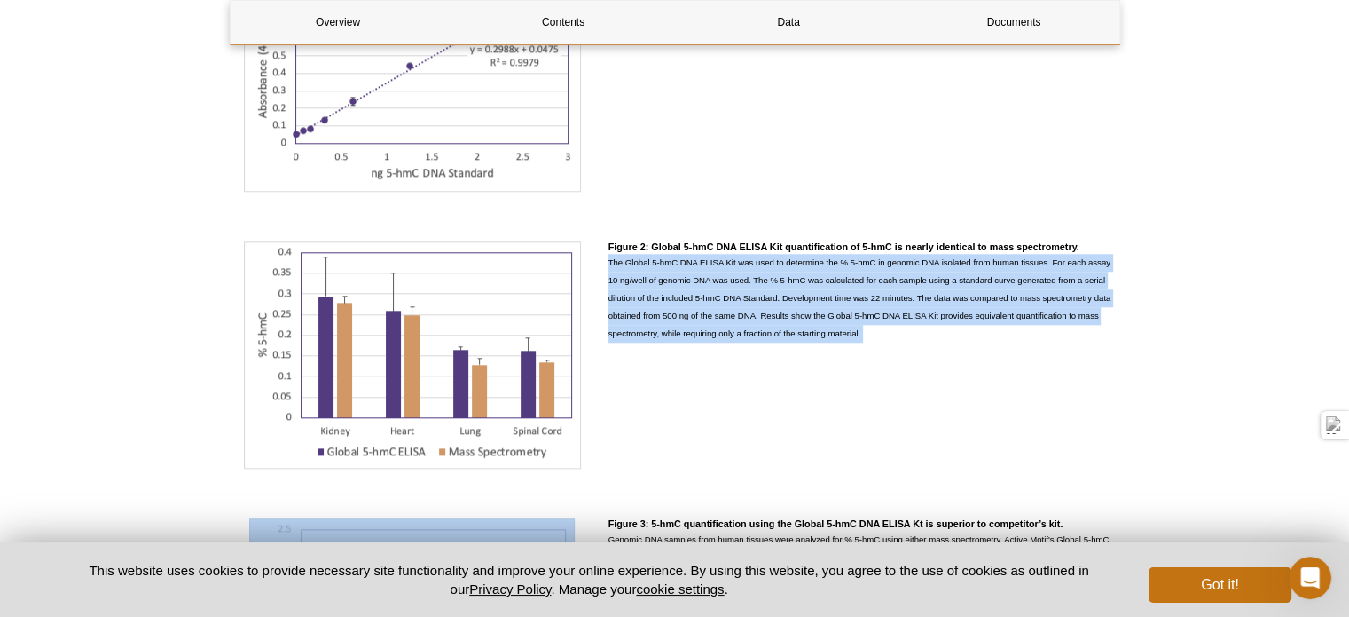
click at [957, 258] on p "The Global 5-hmC DNA ELISA Kit was used to determine the % 5-hmC in genomic DNA…" at bounding box center [865, 298] width 512 height 89
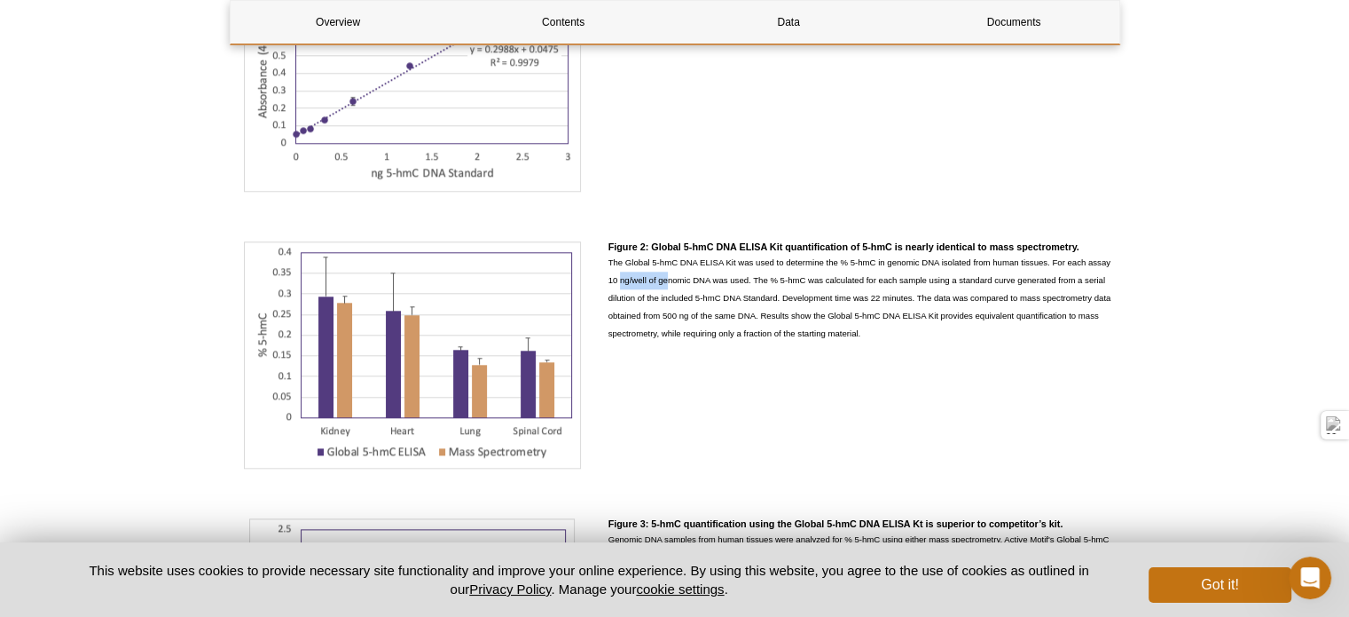
drag, startPoint x: 618, startPoint y: 279, endPoint x: 671, endPoint y: 279, distance: 52.3
click at [671, 279] on p "The Global 5-hmC DNA ELISA Kit was used to determine the % 5-hmC in genomic DNA…" at bounding box center [865, 298] width 512 height 89
drag, startPoint x: 757, startPoint y: 277, endPoint x: 829, endPoint y: 276, distance: 71.9
click at [829, 276] on p "The Global 5-hmC DNA ELISA Kit was used to determine the % 5-hmC in genomic DNA…" at bounding box center [865, 298] width 512 height 89
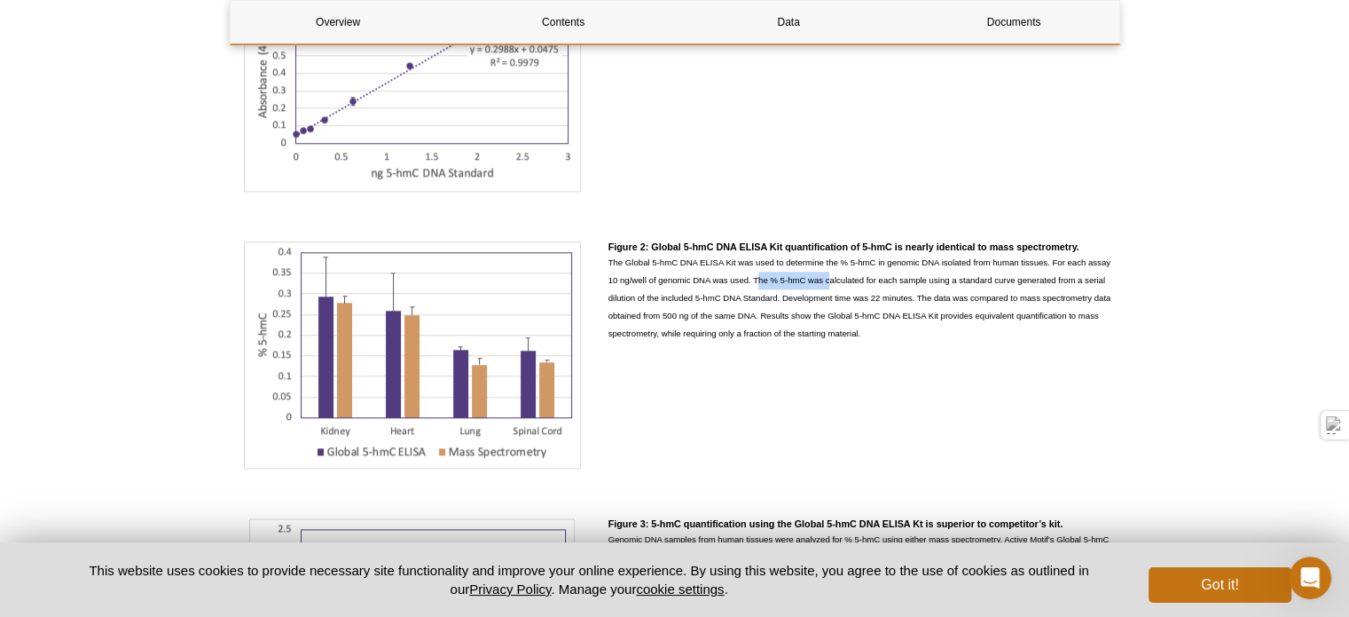
click at [829, 276] on p "The Global 5-hmC DNA ELISA Kit was used to determine the % 5-hmC in genomic DNA…" at bounding box center [865, 298] width 512 height 89
drag, startPoint x: 900, startPoint y: 276, endPoint x: 978, endPoint y: 276, distance: 78.1
click at [978, 276] on p "The Global 5-hmC DNA ELISA Kit was used to determine the % 5-hmC in genomic DNA…" at bounding box center [865, 298] width 512 height 89
drag, startPoint x: 706, startPoint y: 292, endPoint x: 784, endPoint y: 292, distance: 78.1
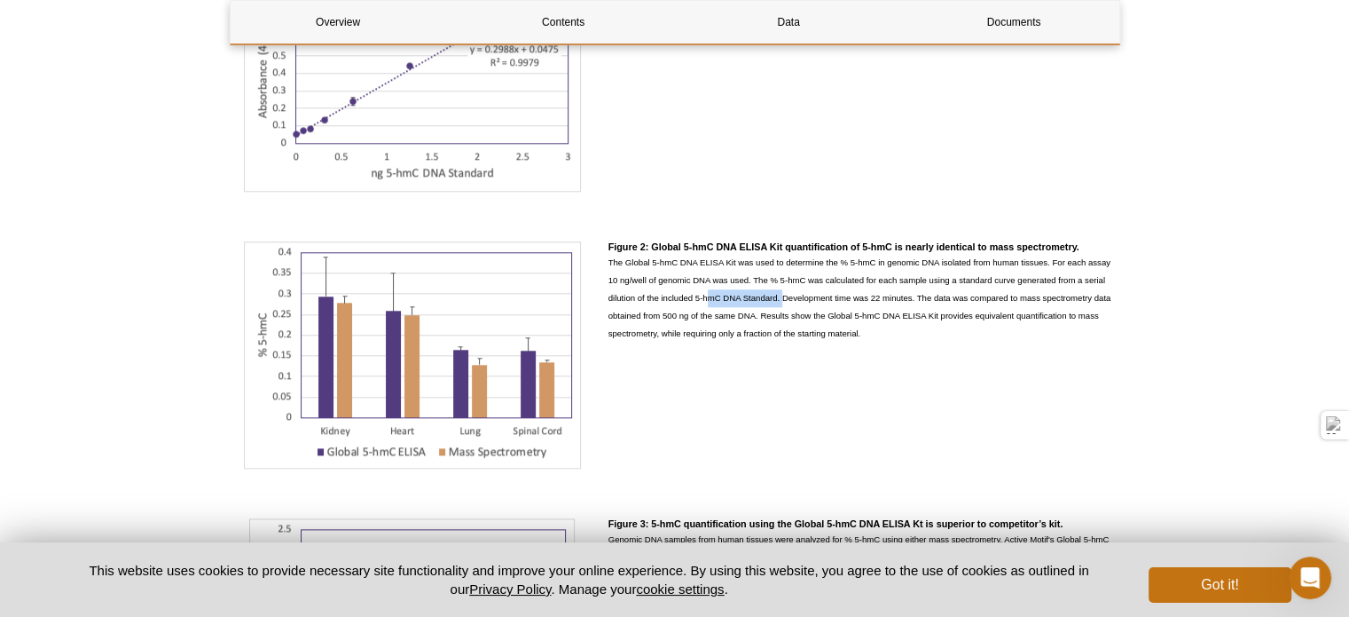
click at [784, 292] on p "The Global 5-hmC DNA ELISA Kit was used to determine the % 5-hmC in genomic DNA…" at bounding box center [865, 298] width 512 height 89
drag, startPoint x: 784, startPoint y: 292, endPoint x: 931, endPoint y: 297, distance: 147.4
click at [931, 297] on p "The Global 5-hmC DNA ELISA Kit was used to determine the % 5-hmC in genomic DNA…" at bounding box center [865, 298] width 512 height 89
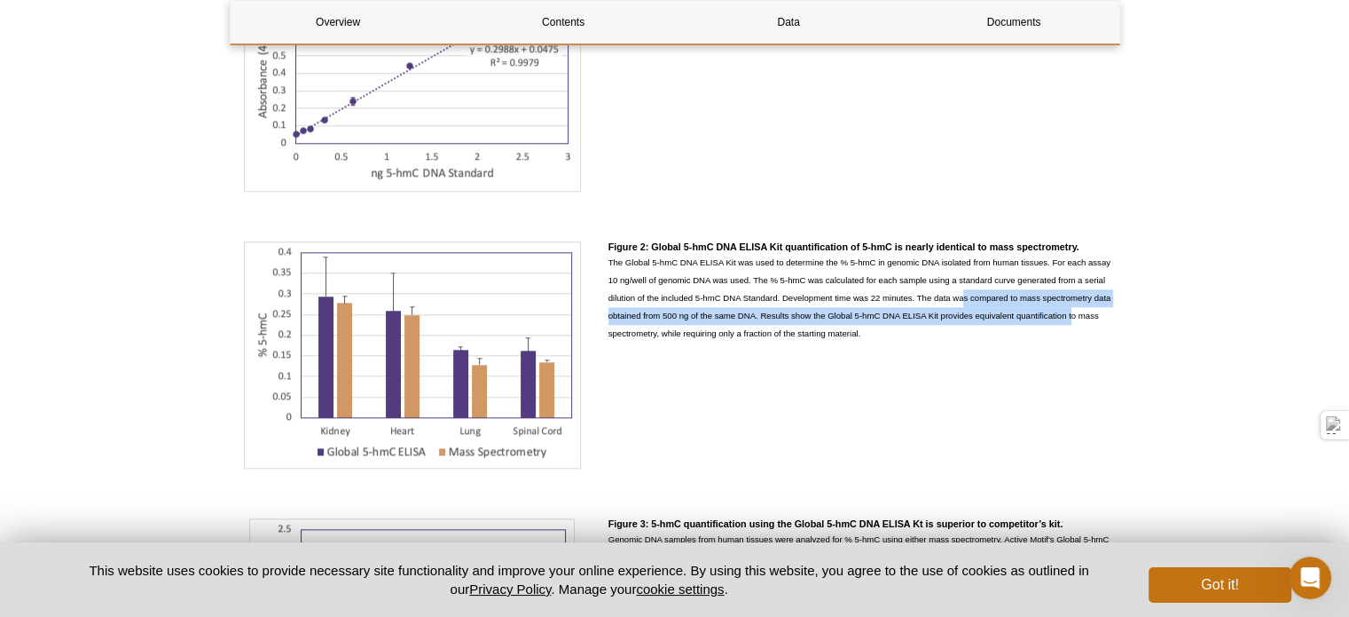
drag, startPoint x: 965, startPoint y: 294, endPoint x: 1073, endPoint y: 319, distance: 110.4
click at [1073, 319] on p "The Global 5-hmC DNA ELISA Kit was used to determine the % 5-hmC in genomic DNA…" at bounding box center [865, 298] width 512 height 89
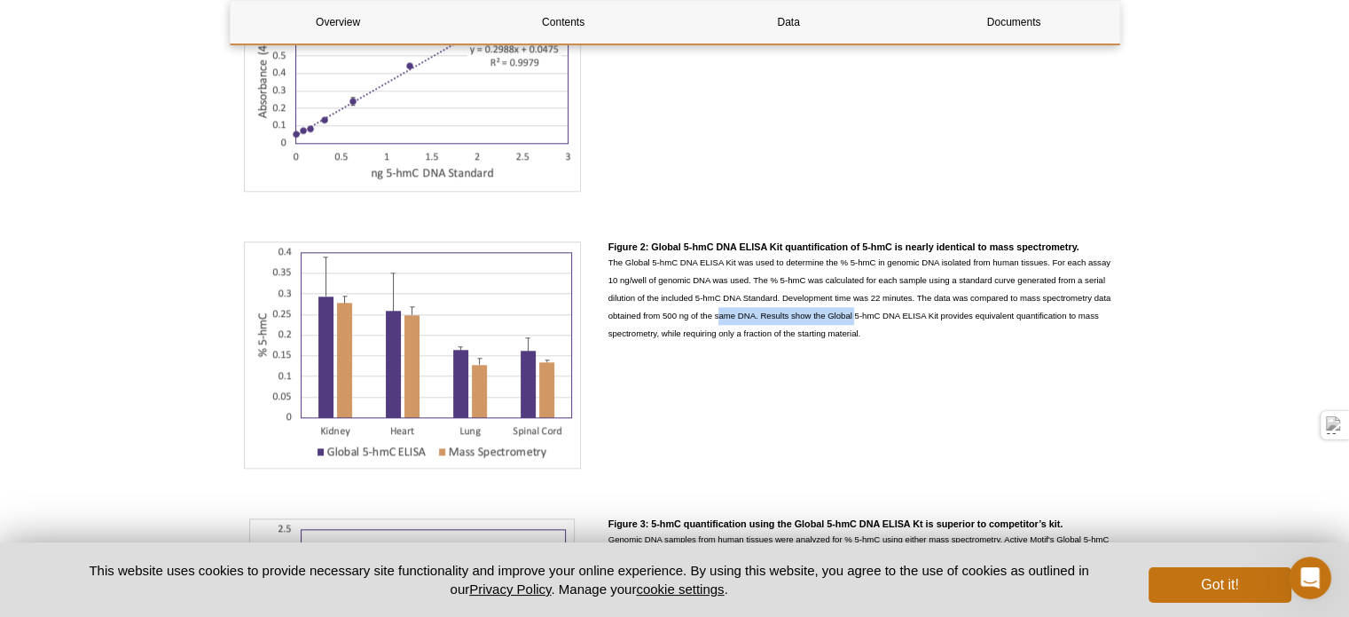
drag, startPoint x: 720, startPoint y: 314, endPoint x: 858, endPoint y: 321, distance: 137.7
click at [858, 321] on p "The Global 5-hmC DNA ELISA Kit was used to determine the % 5-hmC in genomic DNA…" at bounding box center [865, 298] width 512 height 89
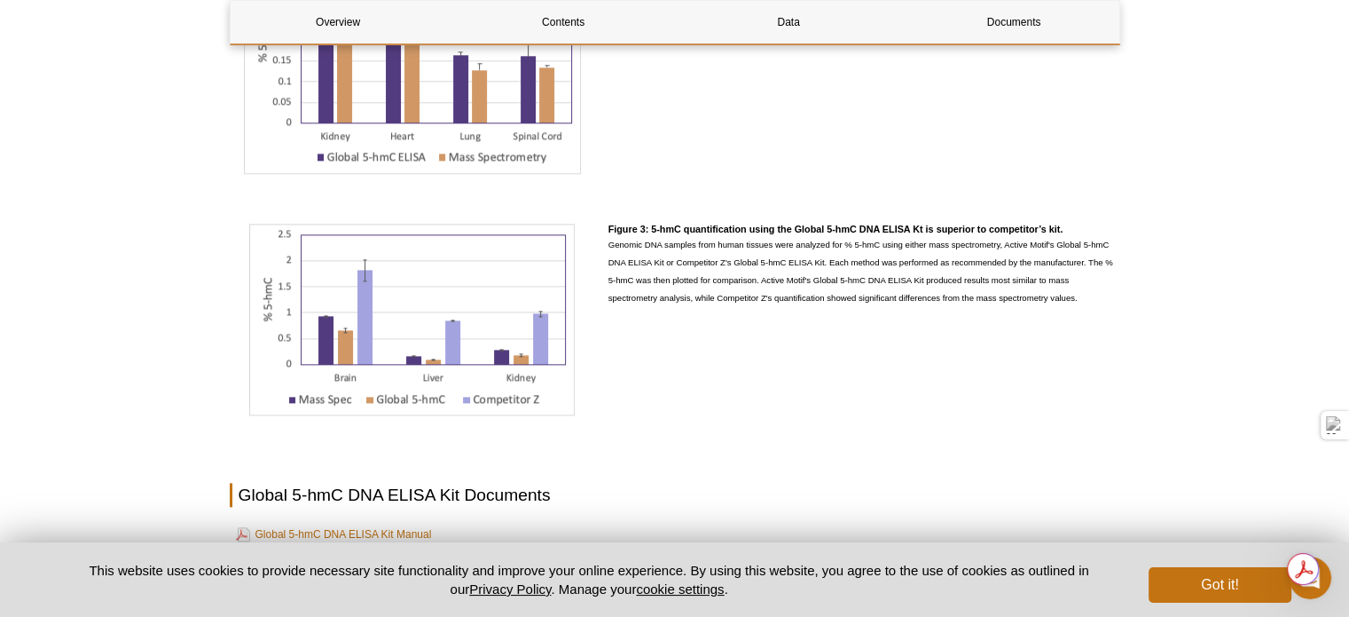
scroll to position [1971, 0]
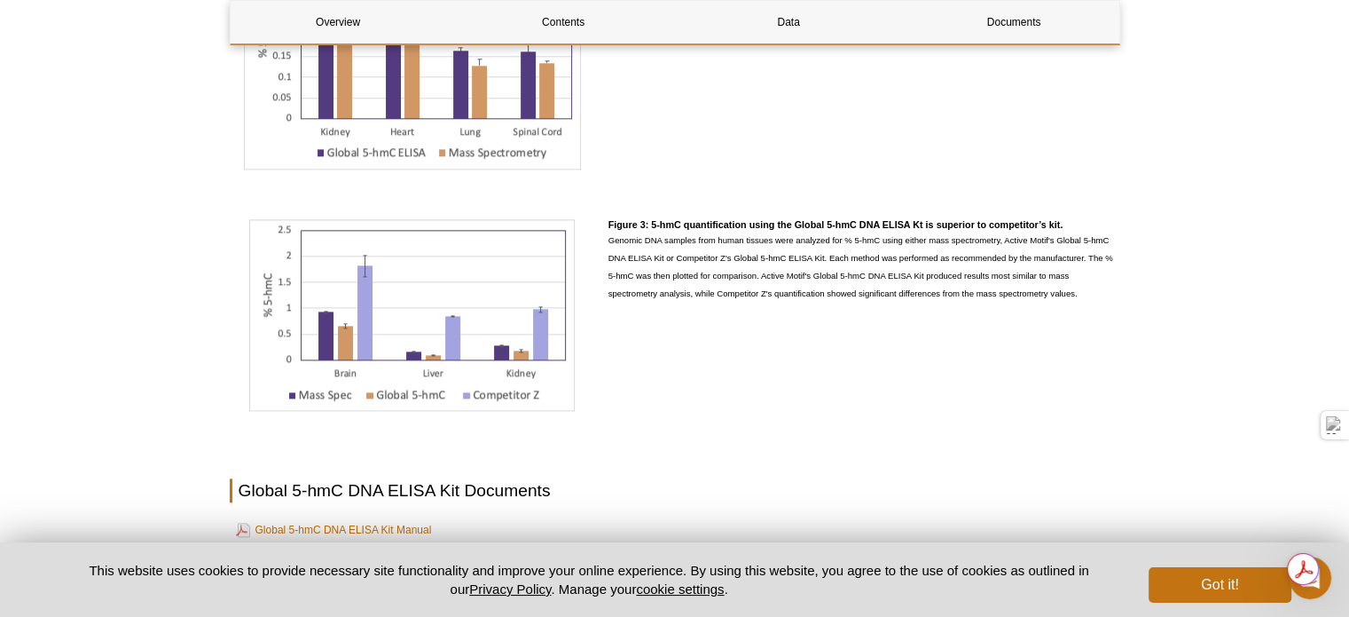
click at [797, 223] on h4 "Figure 3: 5-hmC quantification using the Global 5-hmC DNA ELISA Kt is superior …" at bounding box center [865, 225] width 512 height 12
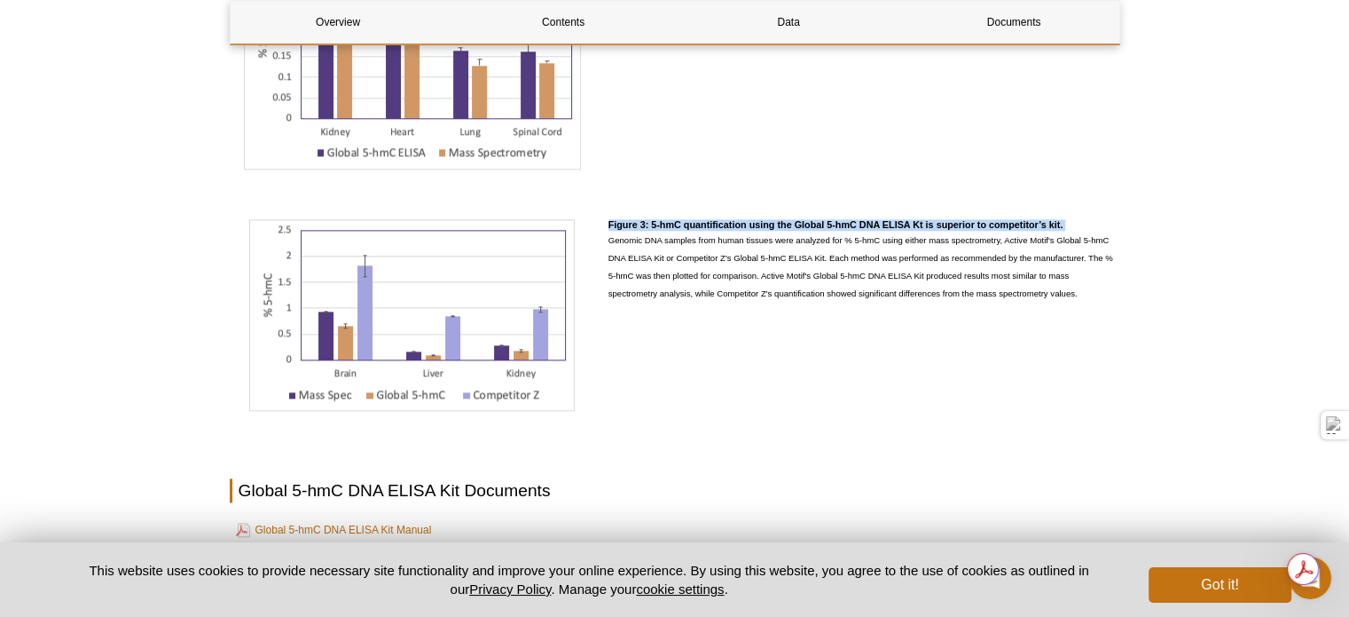
click at [797, 223] on h4 "Figure 3: 5-hmC quantification using the Global 5-hmC DNA ELISA Kt is superior …" at bounding box center [865, 225] width 512 height 12
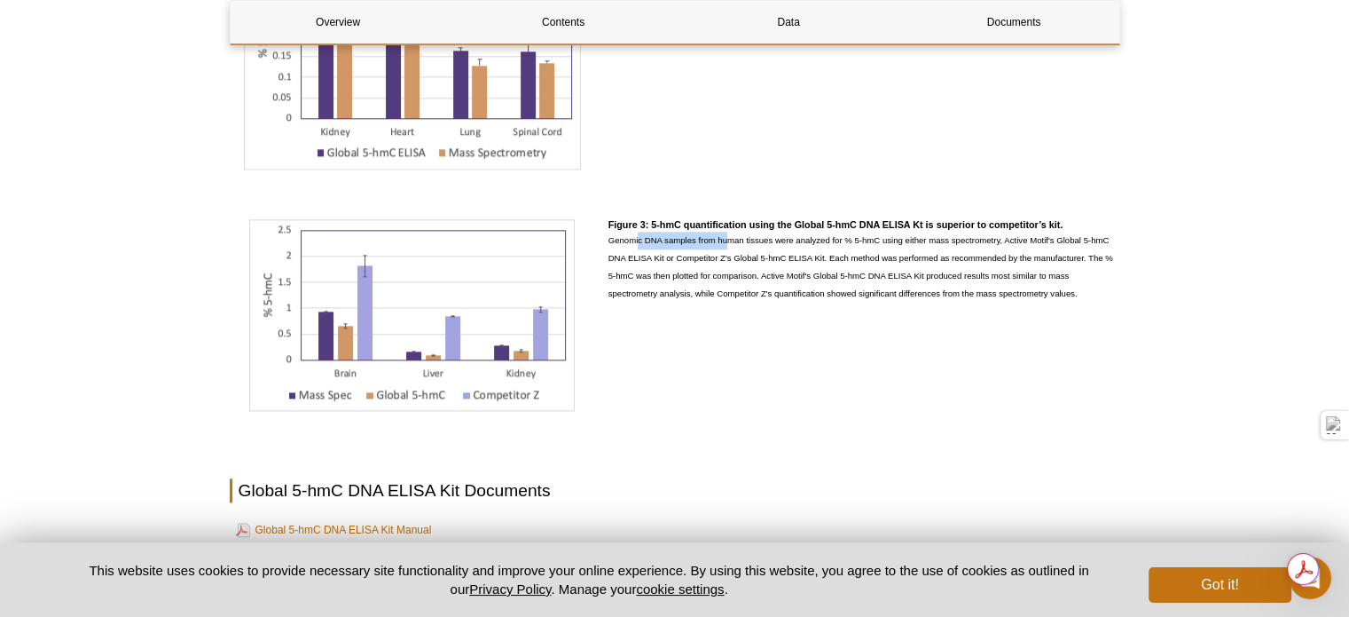
drag, startPoint x: 638, startPoint y: 237, endPoint x: 731, endPoint y: 237, distance: 93.1
click at [731, 237] on p "Genomic DNA samples from human tissues were analyzed for % 5-hmC using either m…" at bounding box center [865, 267] width 512 height 71
drag, startPoint x: 731, startPoint y: 237, endPoint x: 860, endPoint y: 244, distance: 129.7
click at [860, 244] on p "Genomic DNA samples from human tissues were analyzed for % 5-hmC using either m…" at bounding box center [865, 267] width 512 height 71
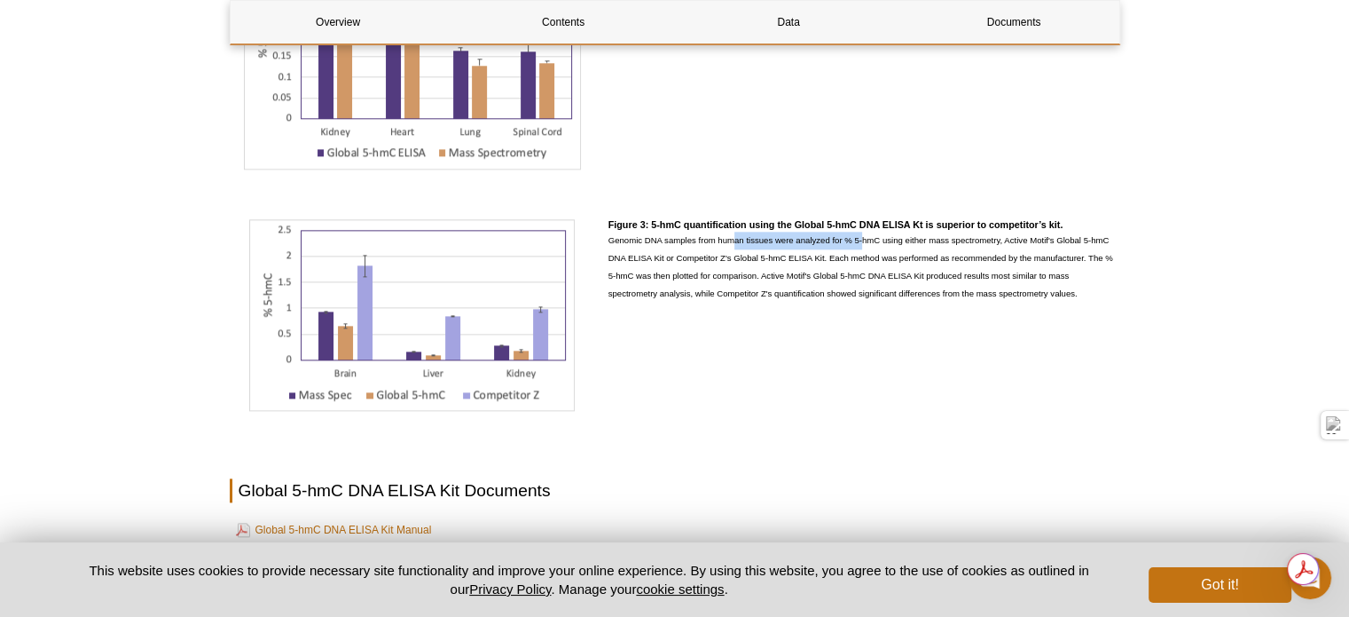
click at [860, 244] on p "Genomic DNA samples from human tissues were analyzed for % 5-hmC using either m…" at bounding box center [865, 267] width 512 height 71
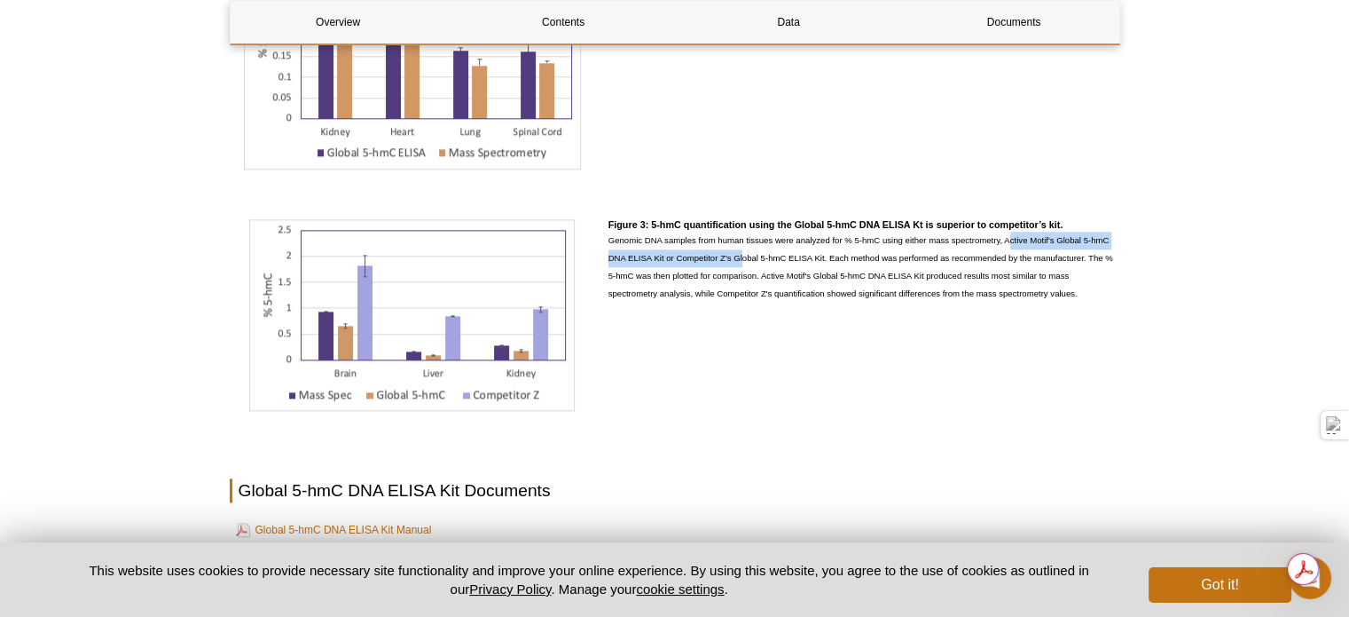
drag, startPoint x: 1010, startPoint y: 238, endPoint x: 744, endPoint y: 261, distance: 267.1
click at [744, 261] on p "Genomic DNA samples from human tissues were analyzed for % 5-hmC using either m…" at bounding box center [865, 267] width 512 height 71
drag, startPoint x: 760, startPoint y: 258, endPoint x: 854, endPoint y: 256, distance: 94.1
click at [854, 256] on p "Genomic DNA samples from human tissues were analyzed for % 5-hmC using either m…" at bounding box center [865, 267] width 512 height 71
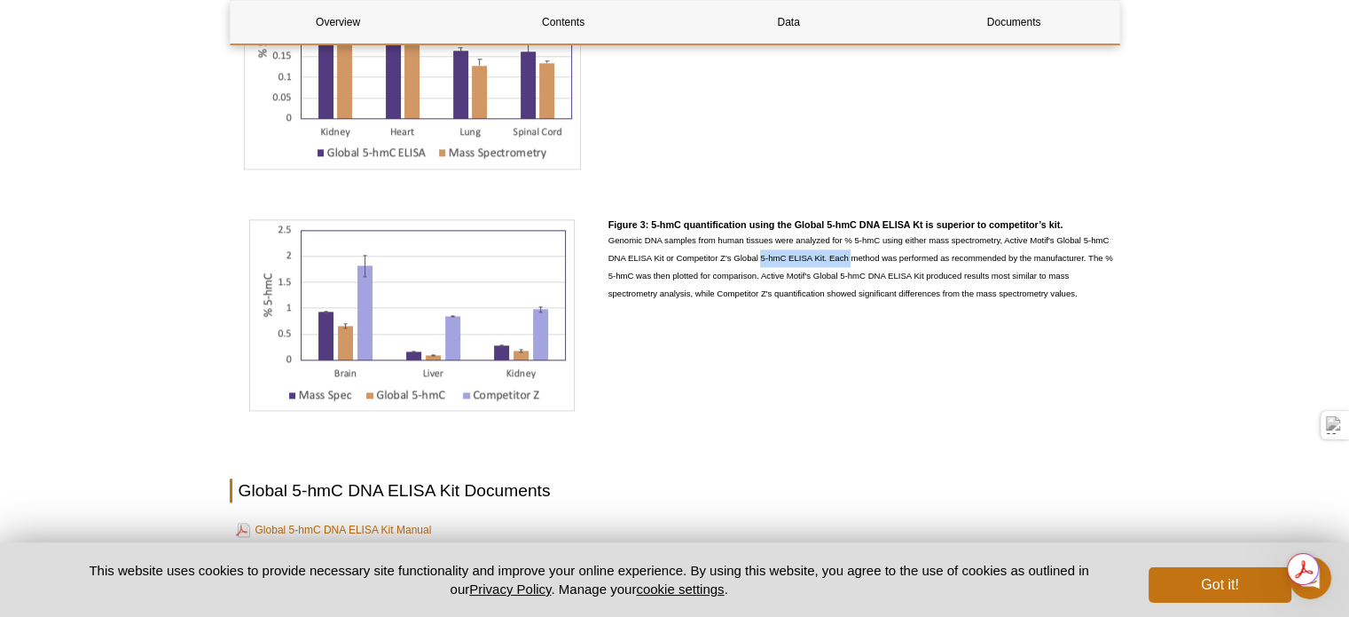
click at [854, 256] on p "Genomic DNA samples from human tissues were analyzed for % 5-hmC using either m…" at bounding box center [865, 267] width 512 height 71
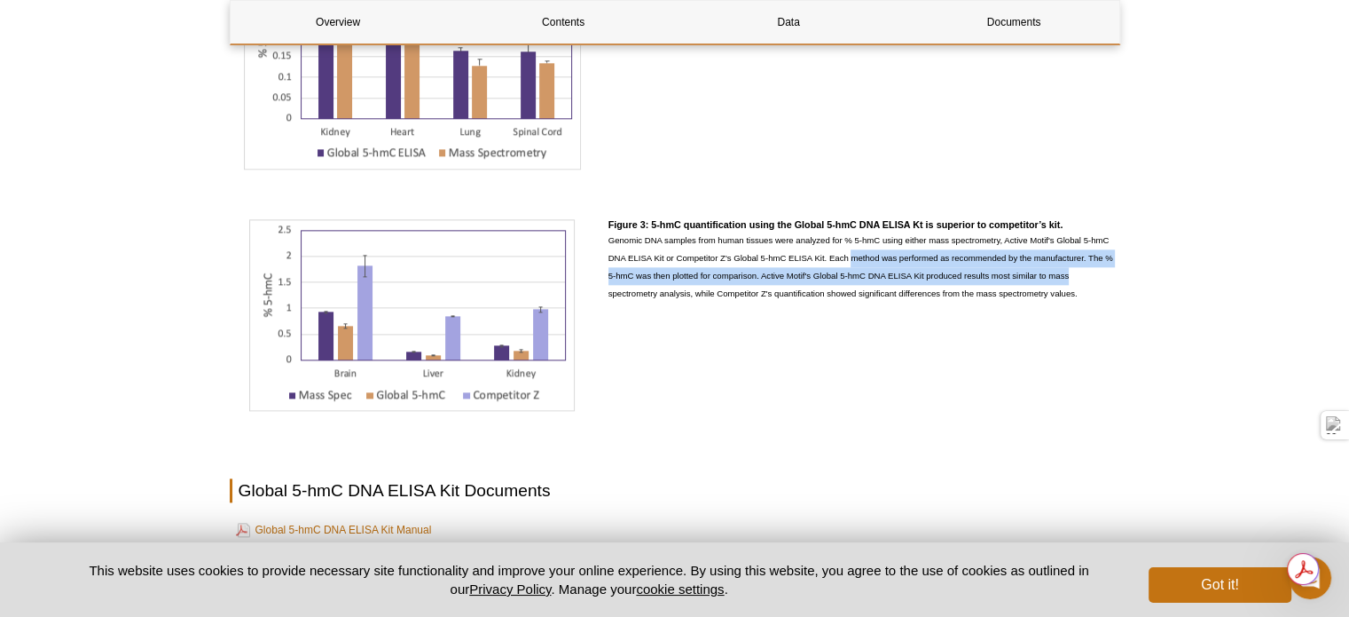
drag, startPoint x: 854, startPoint y: 256, endPoint x: 1080, endPoint y: 272, distance: 225.9
click at [1080, 272] on p "Genomic DNA samples from human tissues were analyzed for % 5-hmC using either m…" at bounding box center [865, 267] width 512 height 71
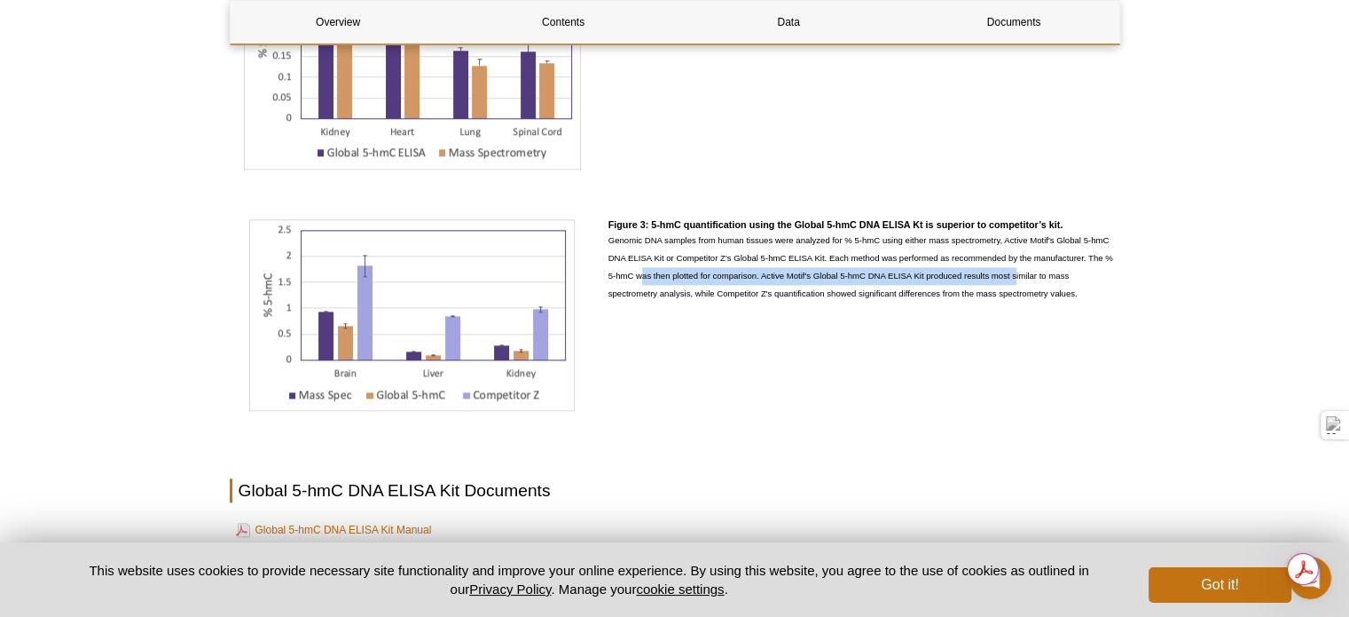
drag, startPoint x: 643, startPoint y: 276, endPoint x: 1023, endPoint y: 281, distance: 379.7
click at [1023, 281] on p "Genomic DNA samples from human tissues were analyzed for % 5-hmC using either m…" at bounding box center [865, 267] width 512 height 71
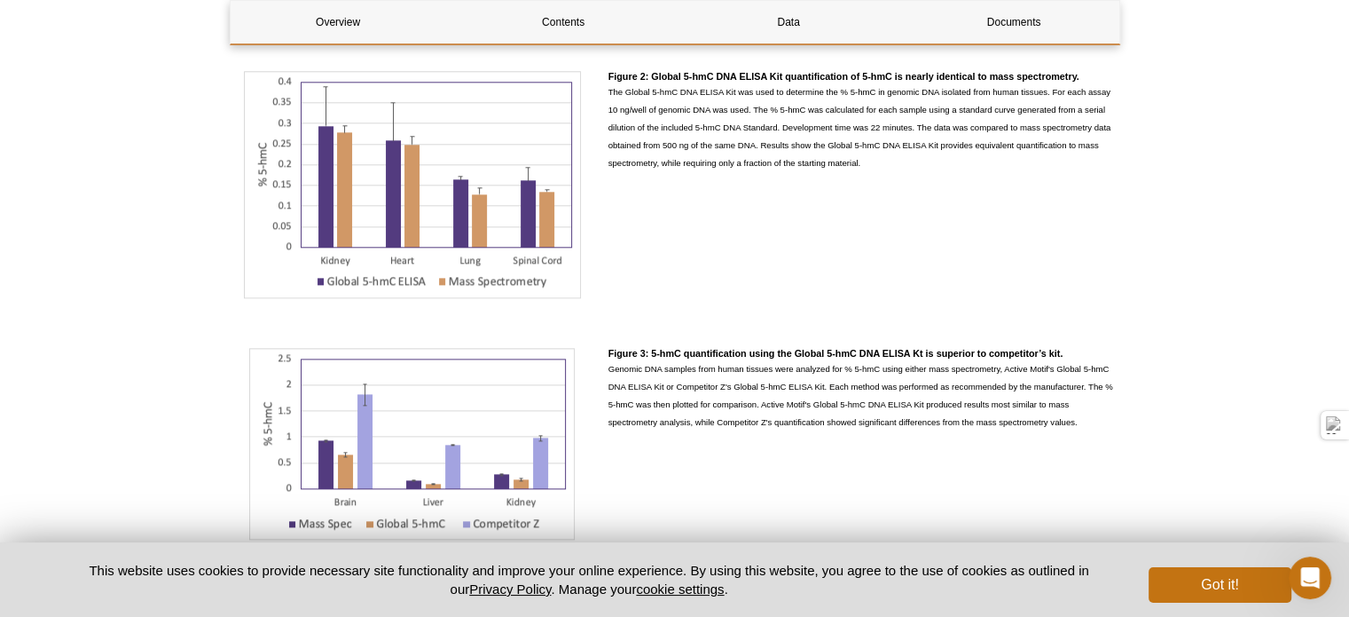
scroll to position [1838, 0]
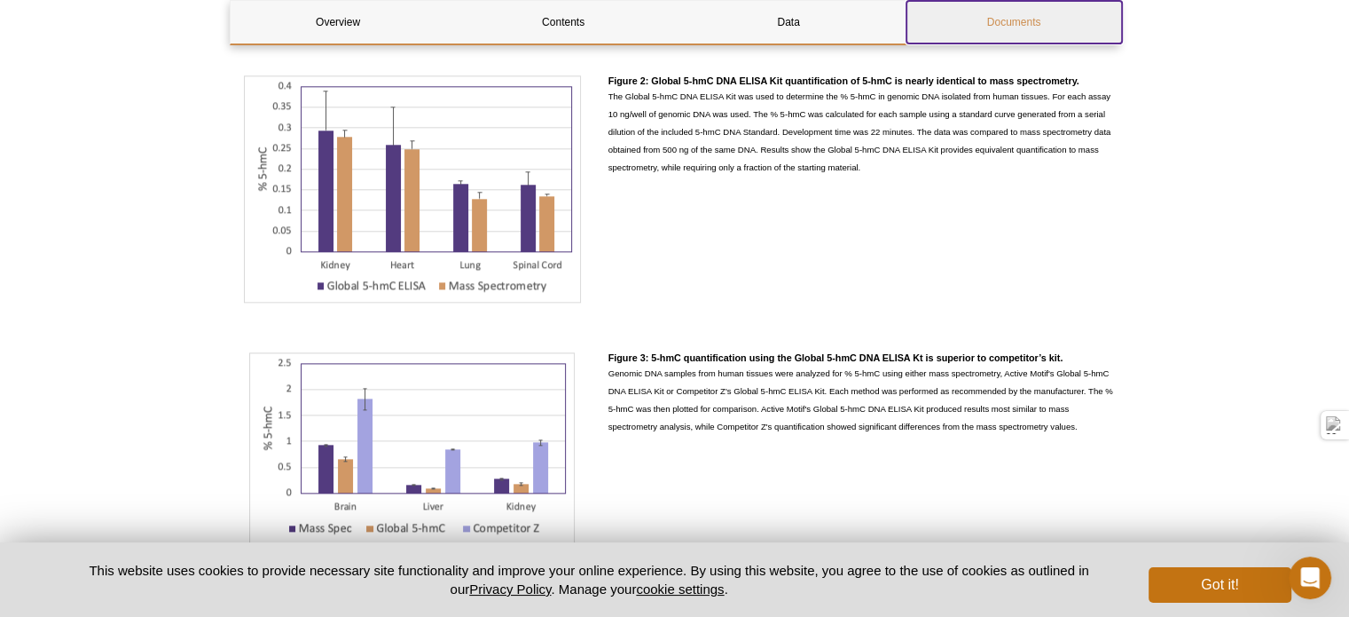
click at [1024, 27] on link "Documents" at bounding box center [1015, 22] width 216 height 43
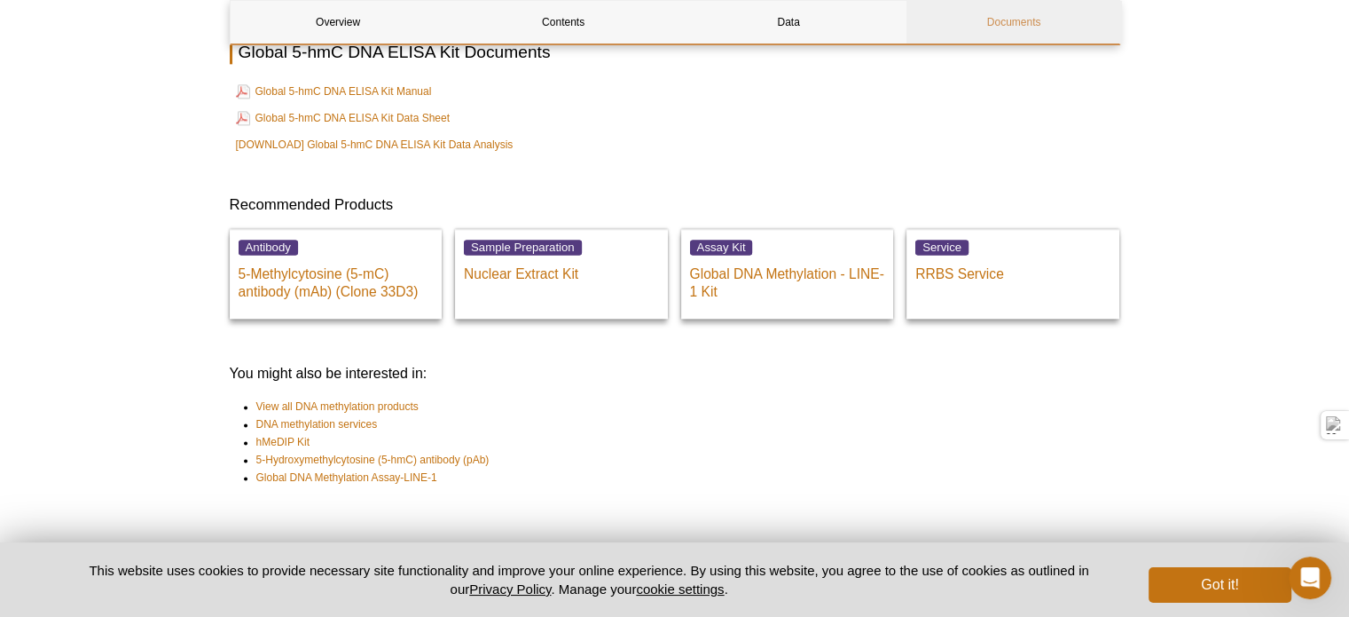
scroll to position [2392, 0]
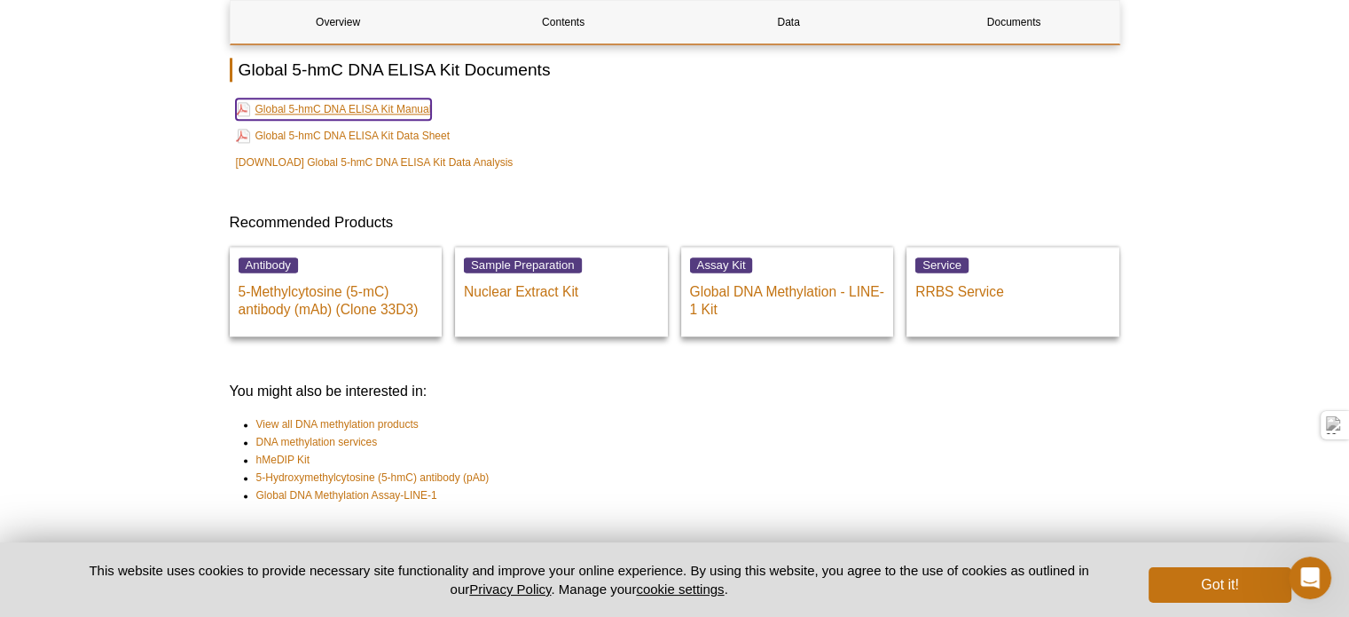
click at [387, 103] on link "Global 5-hmC DNA ELISA Kit Manual" at bounding box center [334, 108] width 196 height 21
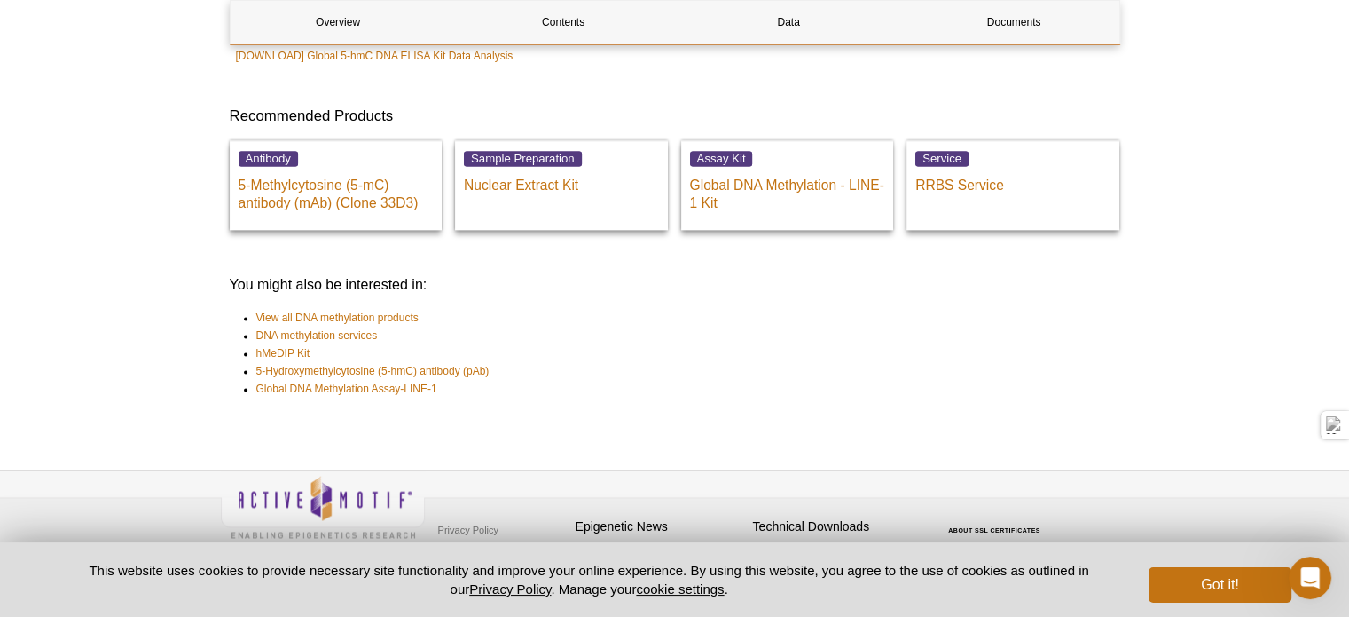
scroll to position [2502, 0]
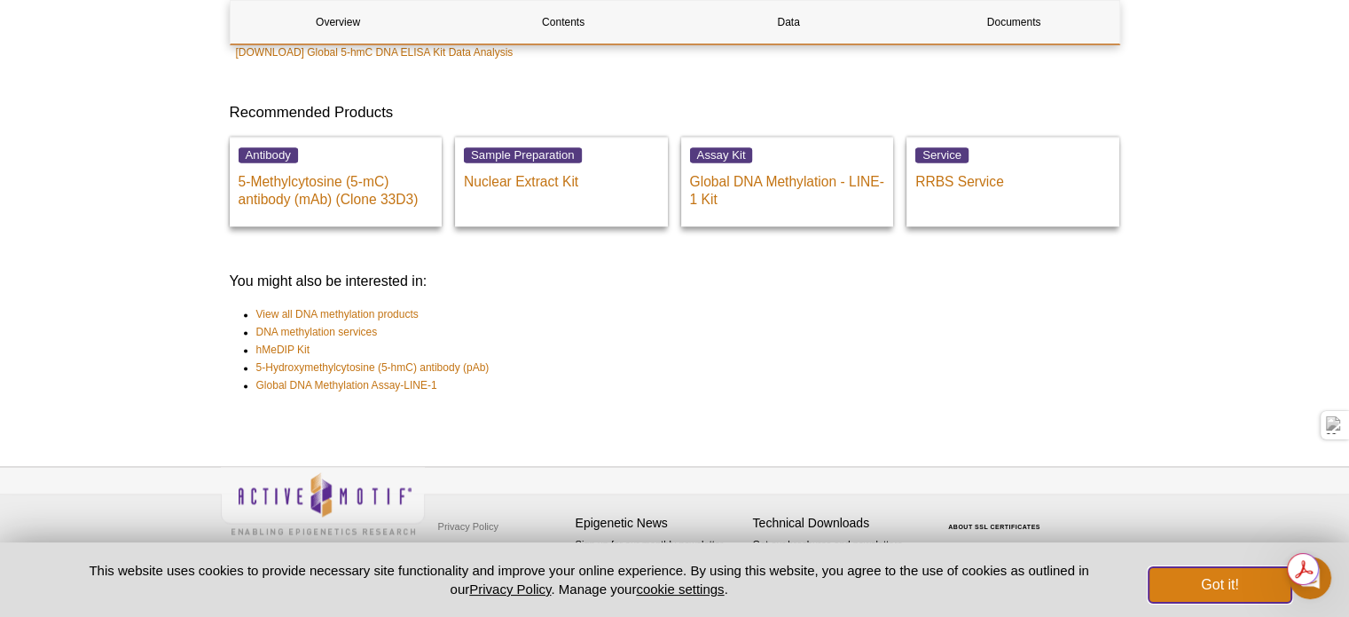
click at [1223, 586] on button "Got it!" at bounding box center [1220, 584] width 142 height 35
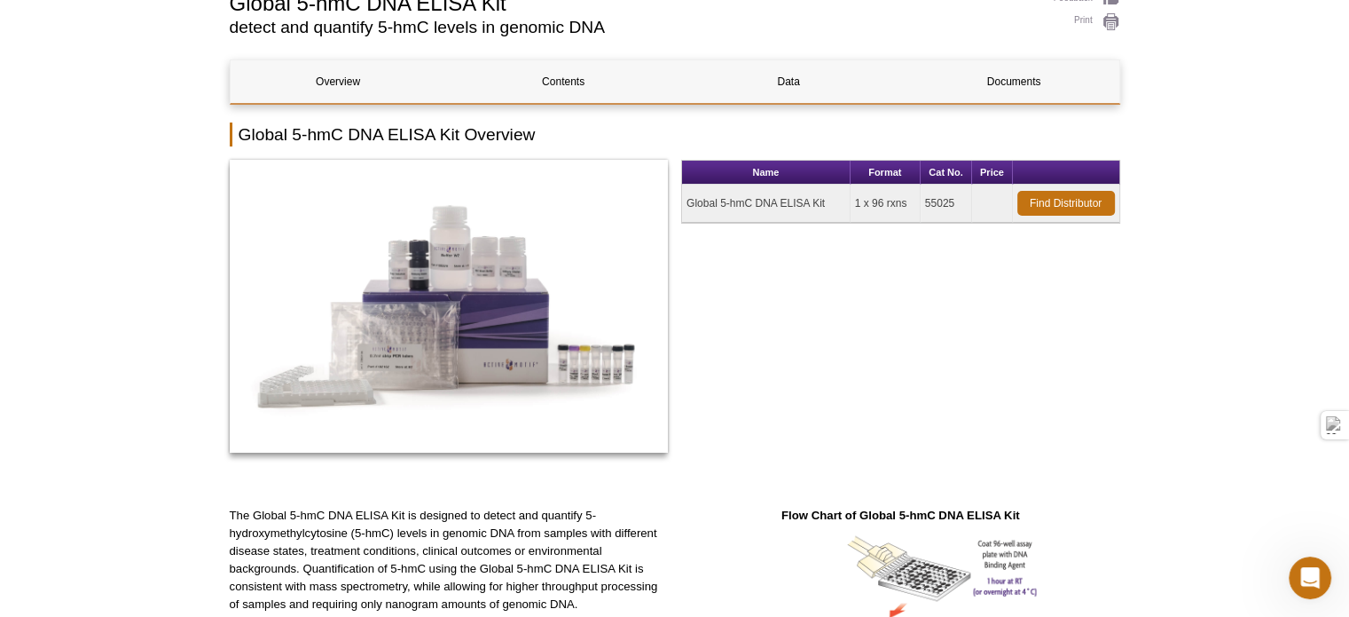
scroll to position [0, 0]
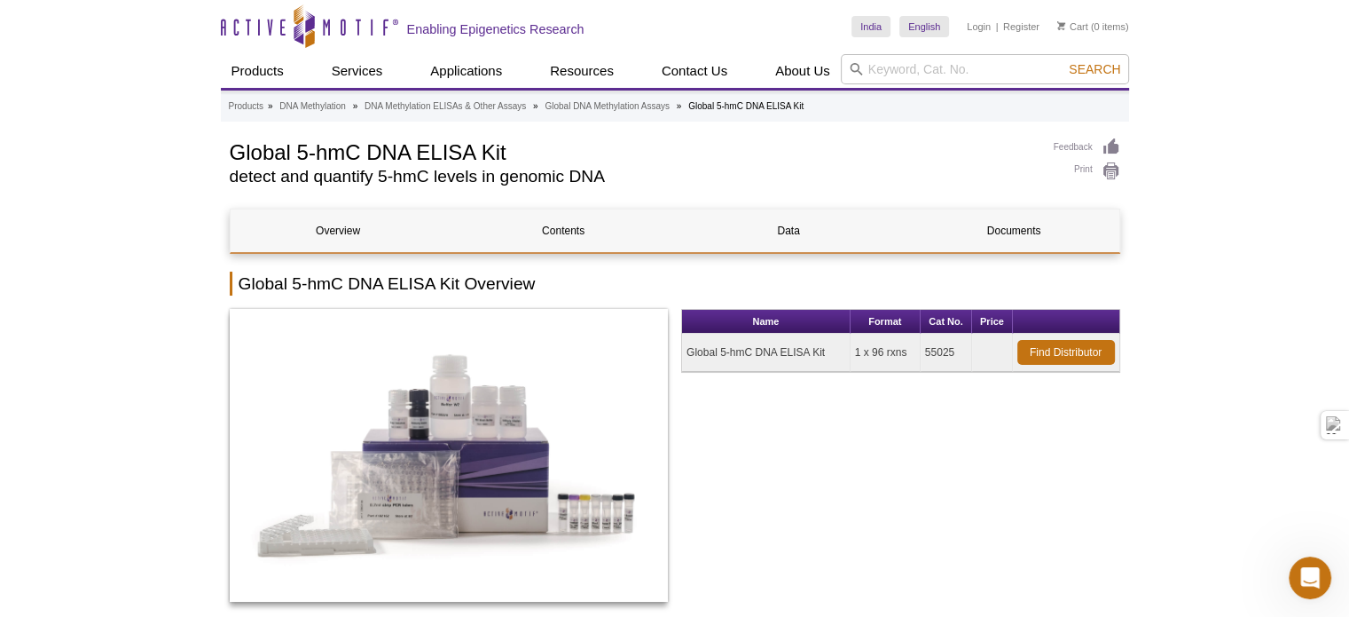
click at [390, 148] on h1 "Global 5-hmC DNA ELISA Kit" at bounding box center [633, 151] width 806 height 27
drag, startPoint x: 224, startPoint y: 1, endPoint x: 98, endPoint y: 152, distance: 196.5
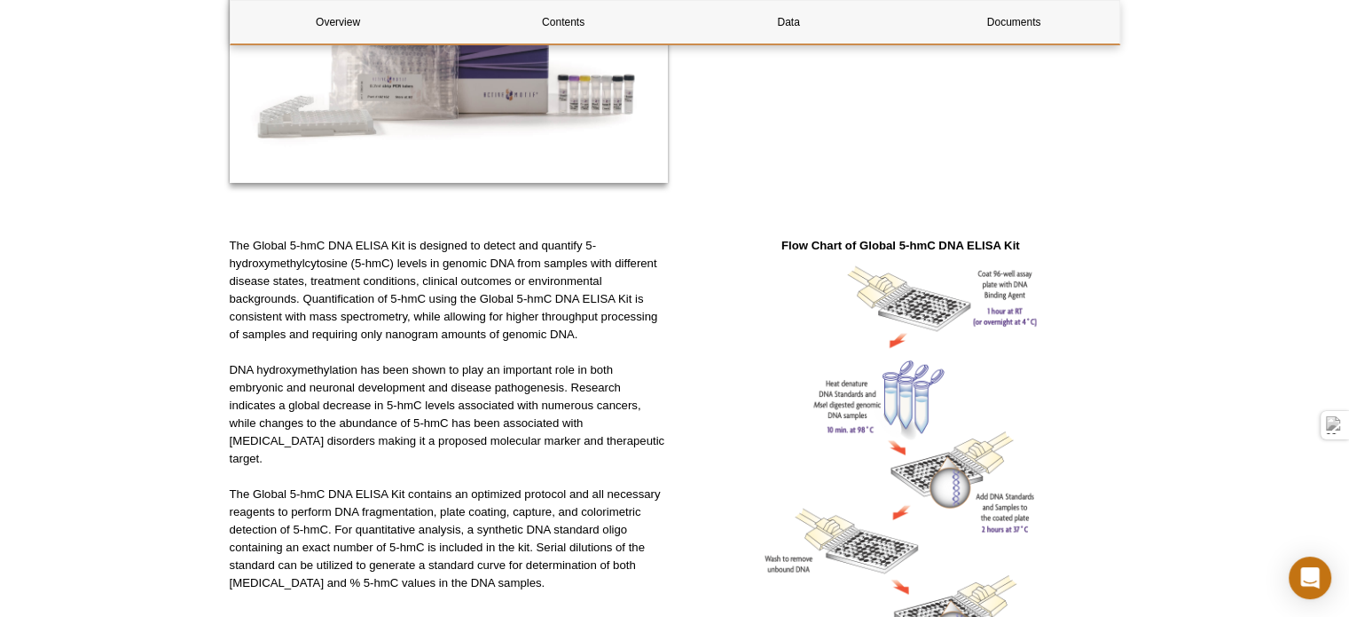
scroll to position [419, 0]
